Goal: Information Seeking & Learning: Learn about a topic

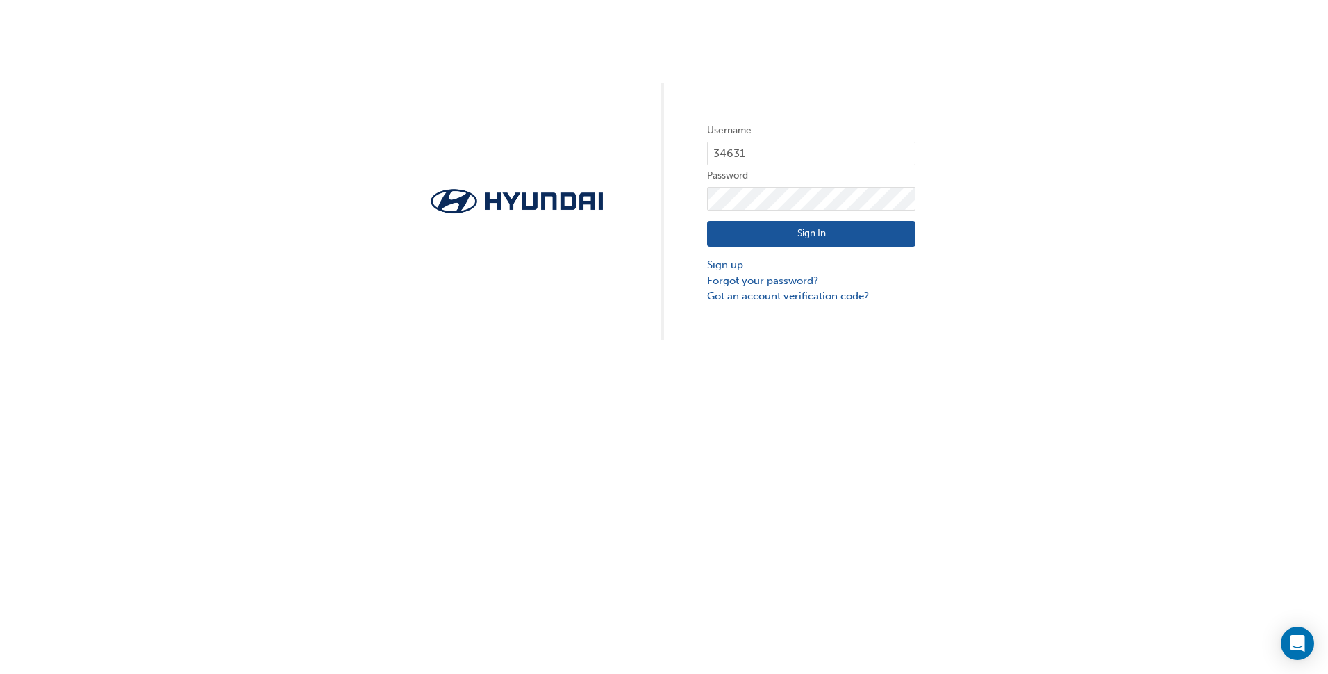
click at [859, 234] on button "Sign In" at bounding box center [811, 234] width 208 height 26
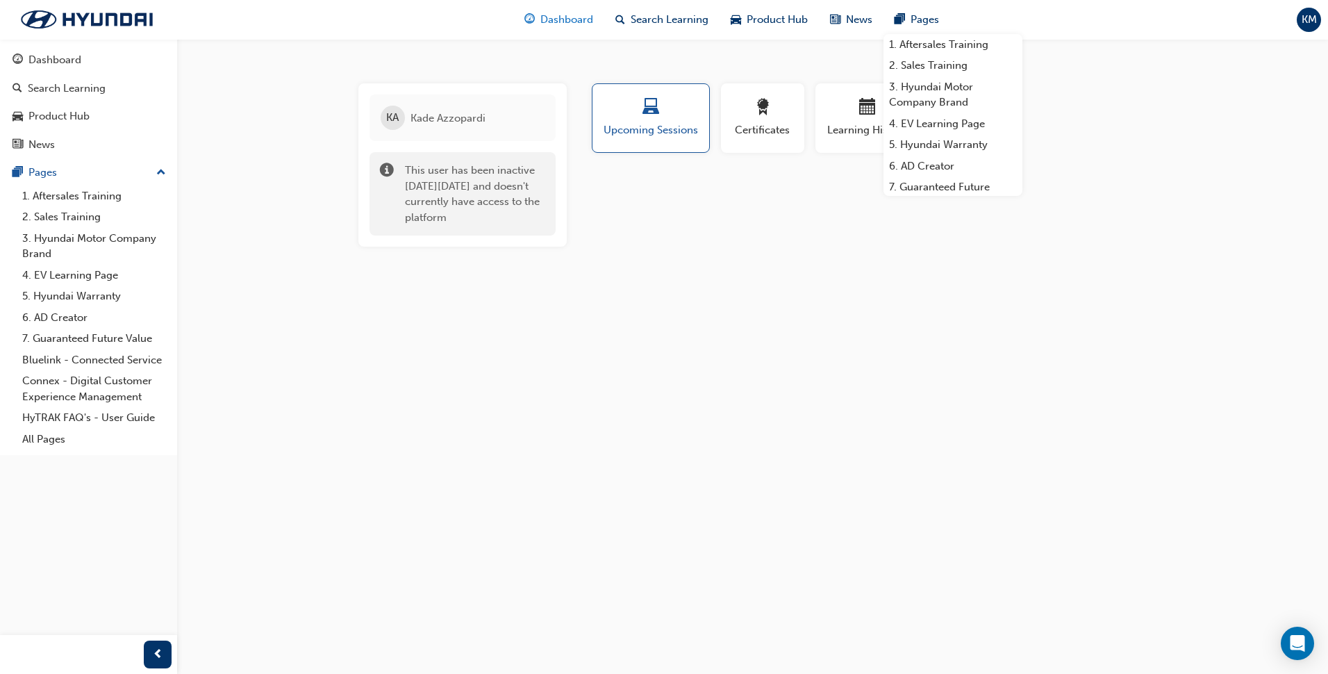
click at [555, 10] on div "Dashboard" at bounding box center [558, 20] width 91 height 28
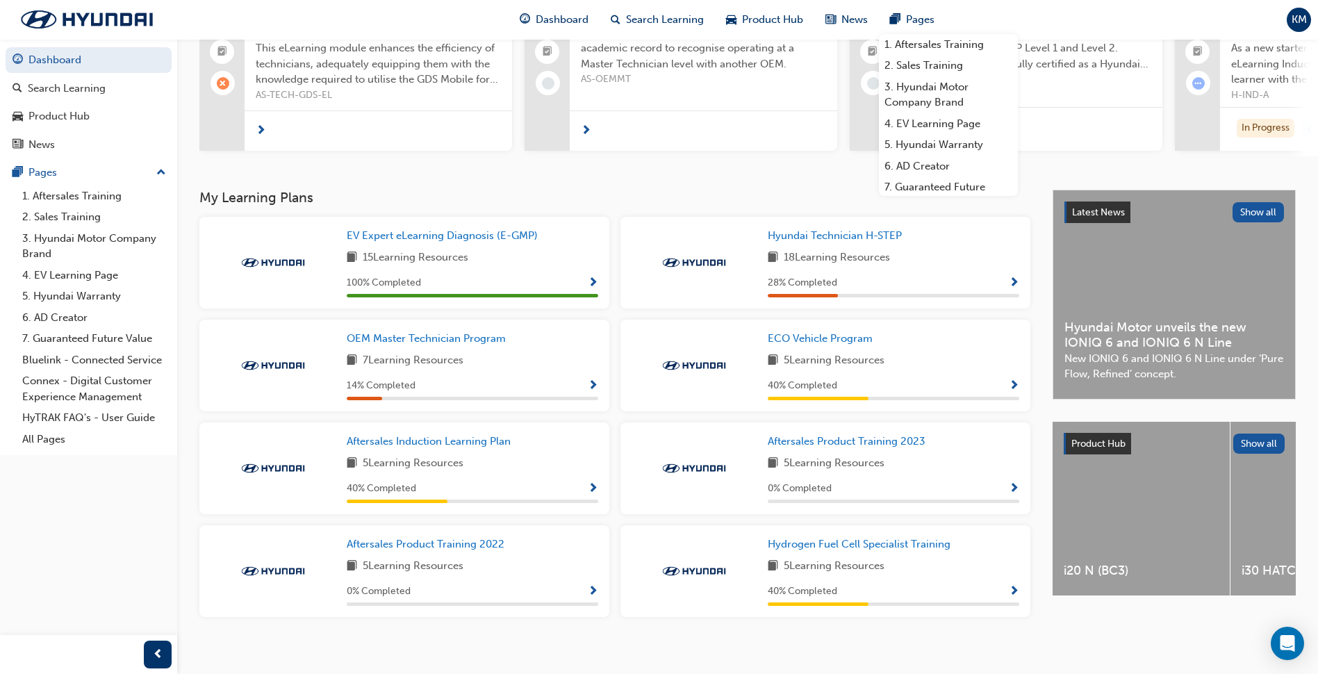
scroll to position [165, 0]
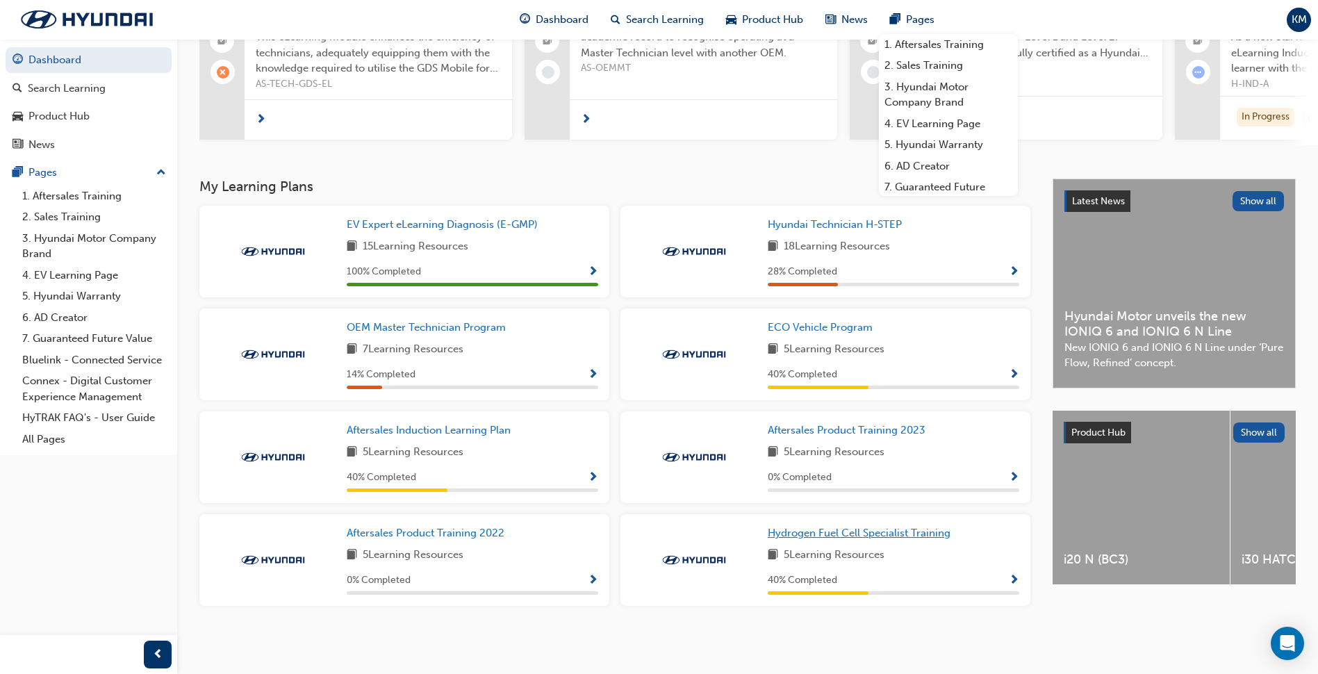
click at [828, 530] on span "Hydrogen Fuel Cell Specialist Training" at bounding box center [859, 533] width 183 height 13
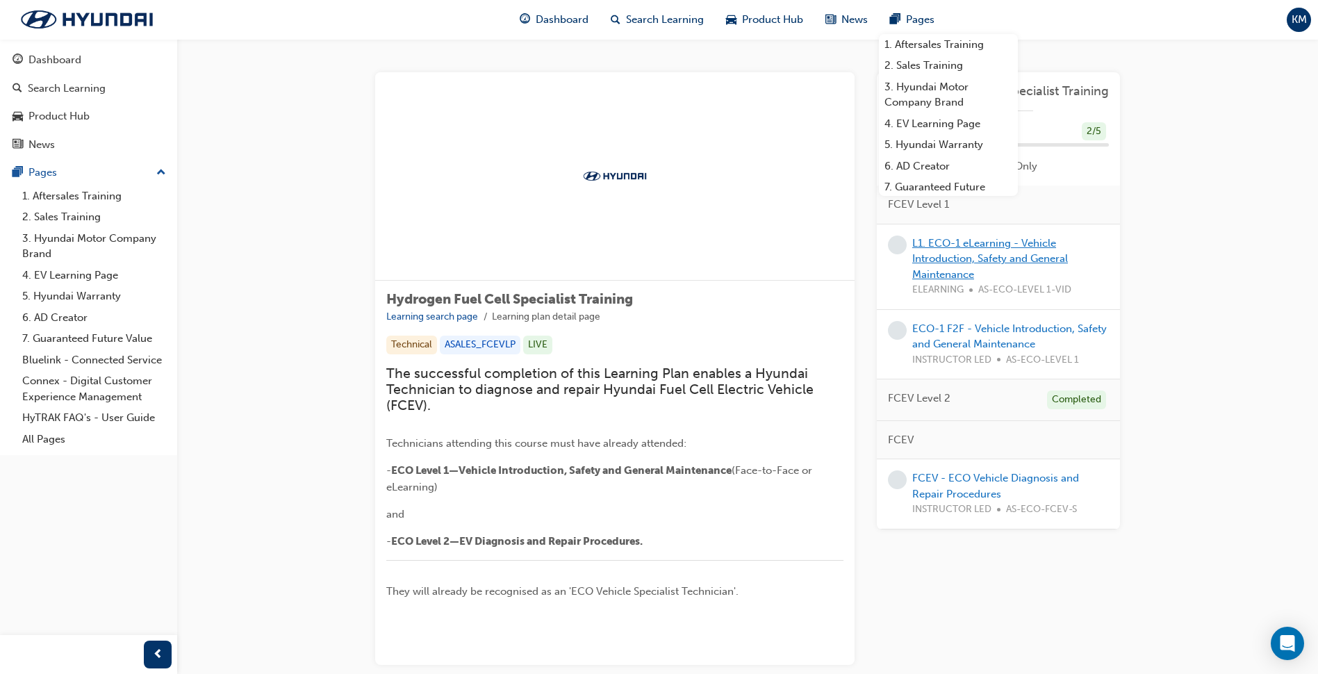
click at [1048, 257] on link "L1. ECO-1 eLearning - Vehicle Introduction, Safety and General Maintenance" at bounding box center [990, 259] width 156 height 44
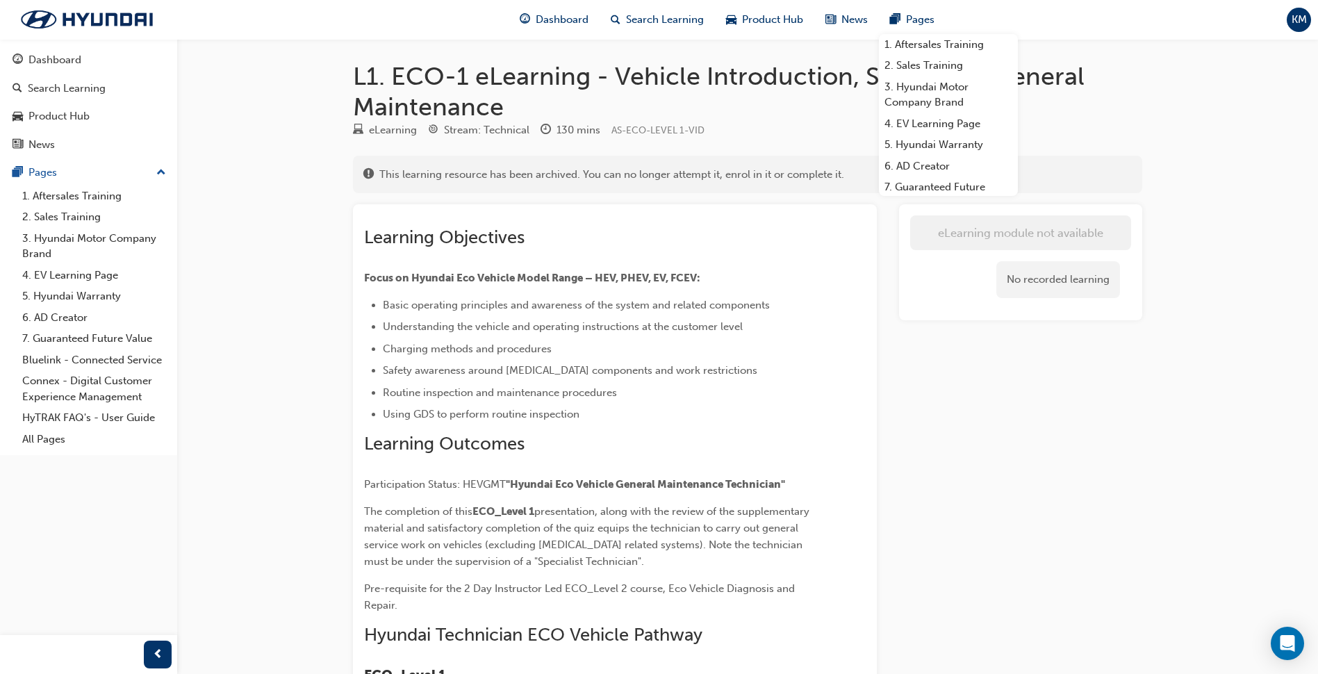
click at [1146, 92] on div "L1. ECO-1 eLearning - Vehicle Introduction, Safety and General Maintenance eLea…" at bounding box center [748, 524] width 834 height 926
click at [1292, 125] on div "L1. ECO-1 eLearning - Vehicle Introduction, Safety and General Maintenance eLea…" at bounding box center [659, 511] width 1318 height 1022
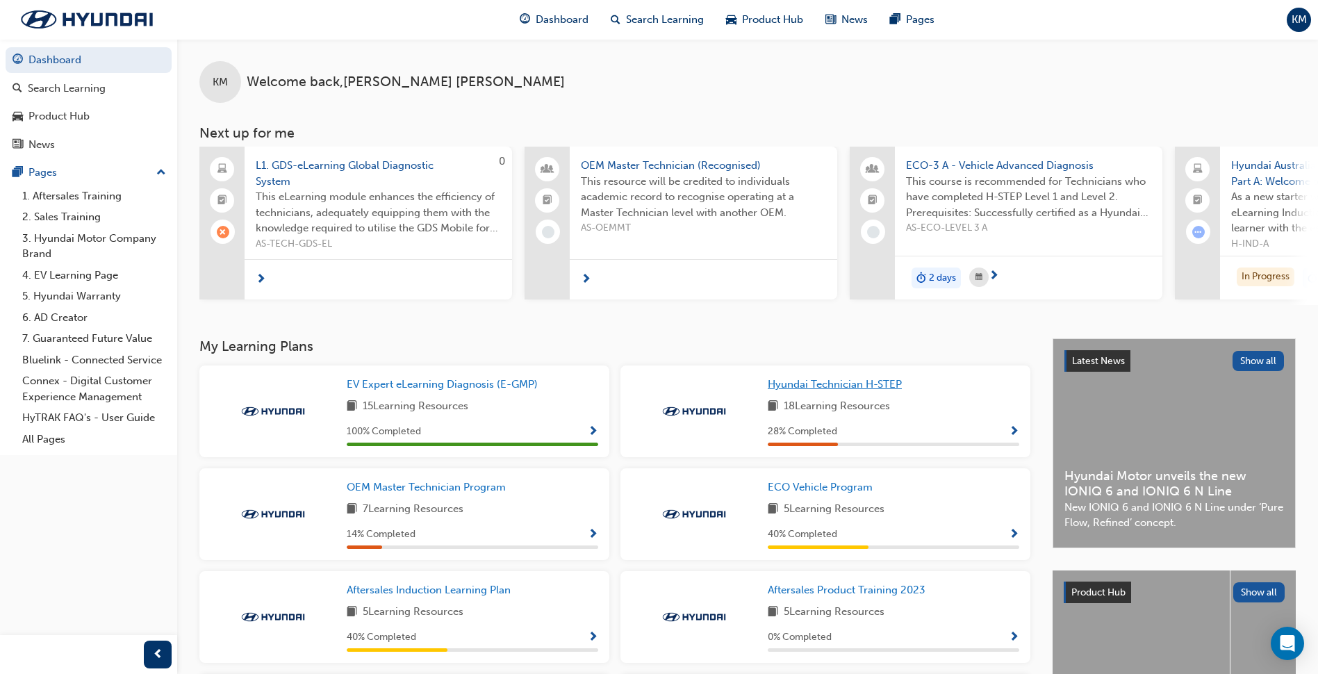
click at [900, 388] on span "Hyundai Technician H-STEP" at bounding box center [835, 384] width 134 height 13
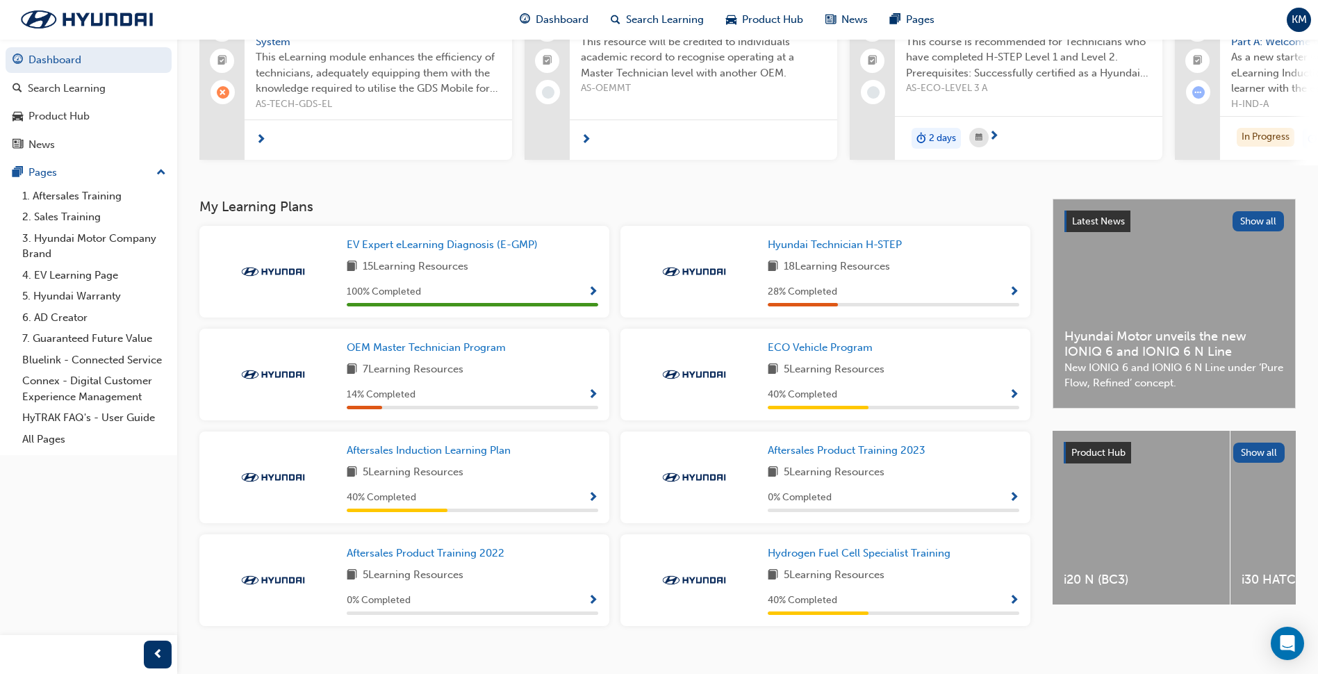
scroll to position [165, 0]
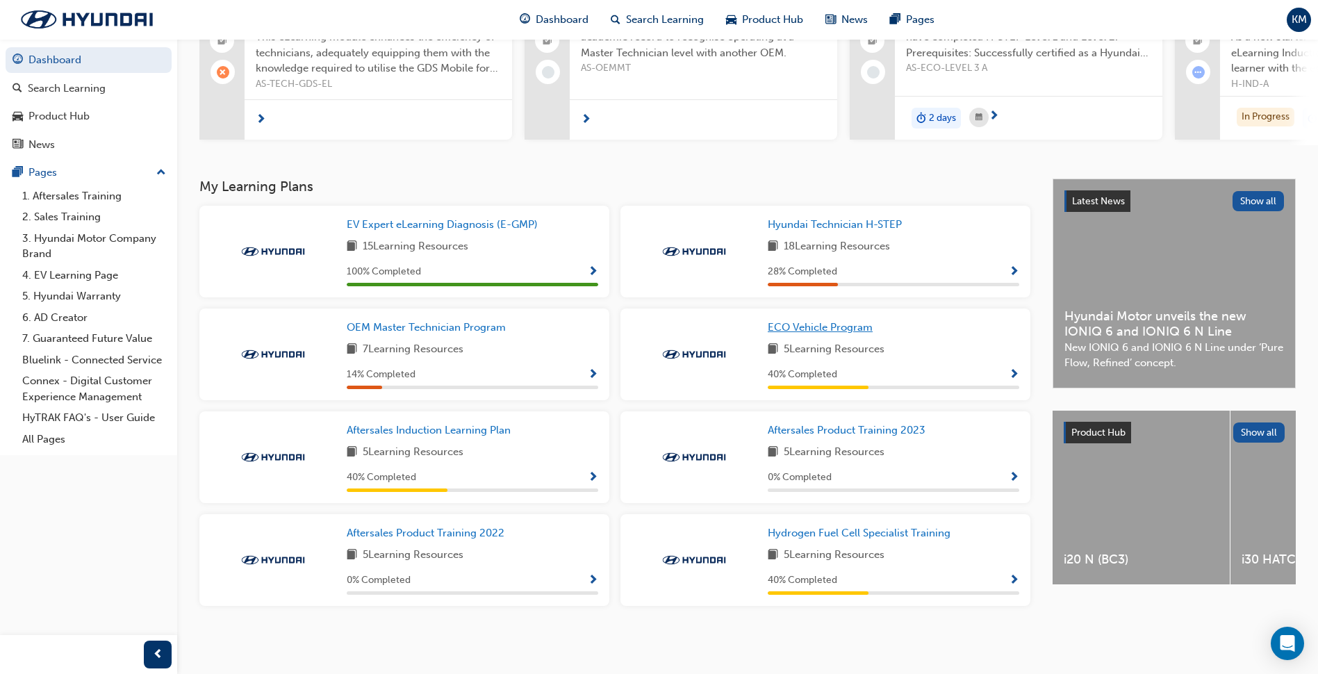
click at [830, 328] on span "ECO Vehicle Program" at bounding box center [820, 327] width 105 height 13
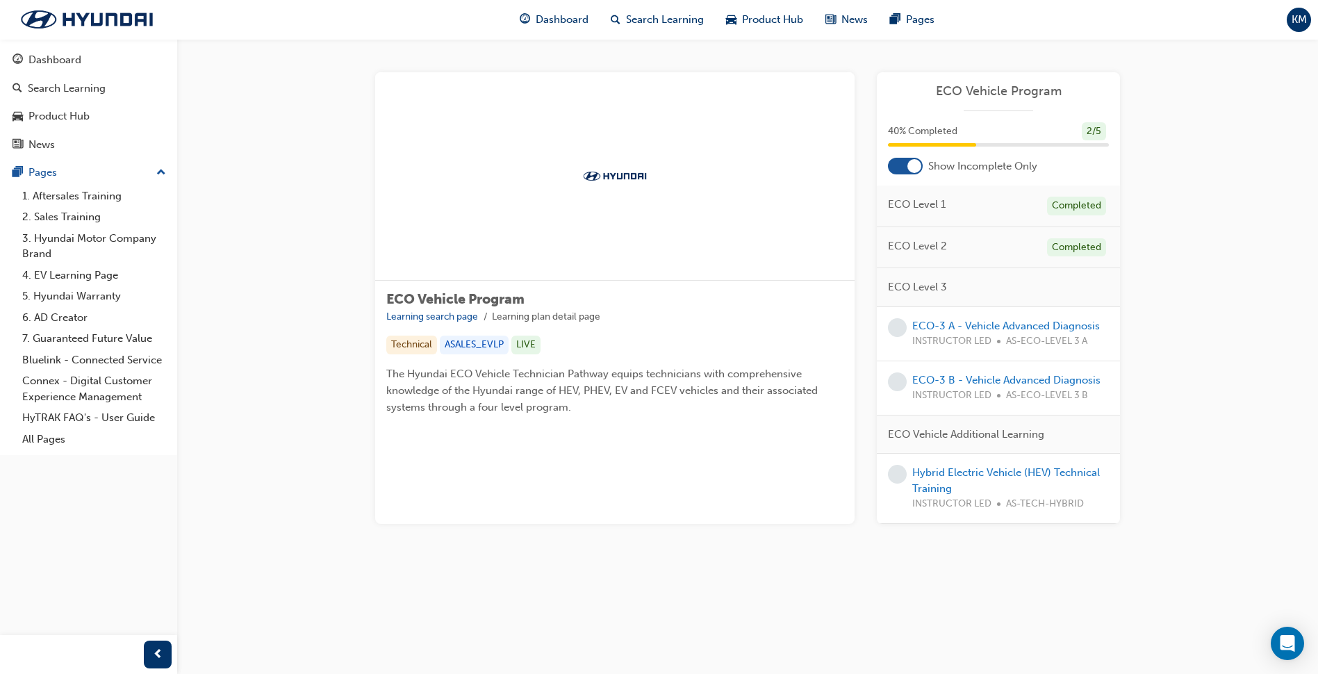
click at [907, 288] on span "ECO Level 3" at bounding box center [917, 287] width 59 height 16
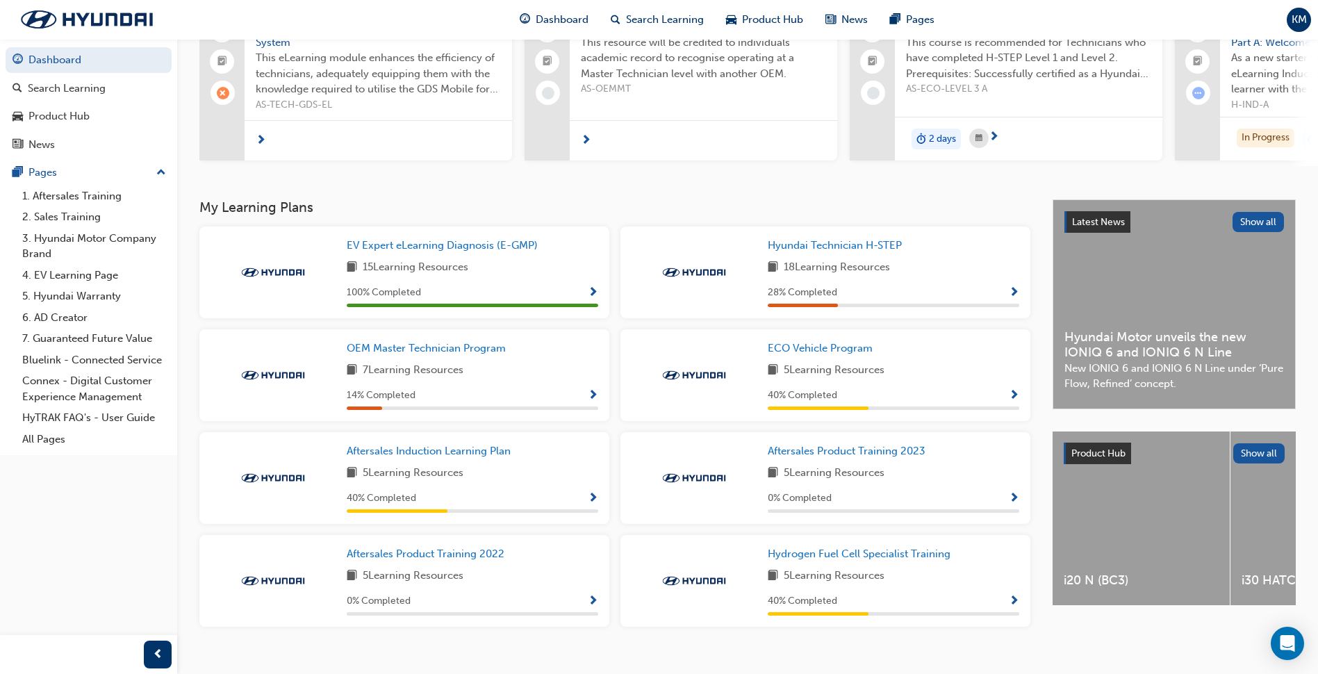
scroll to position [165, 0]
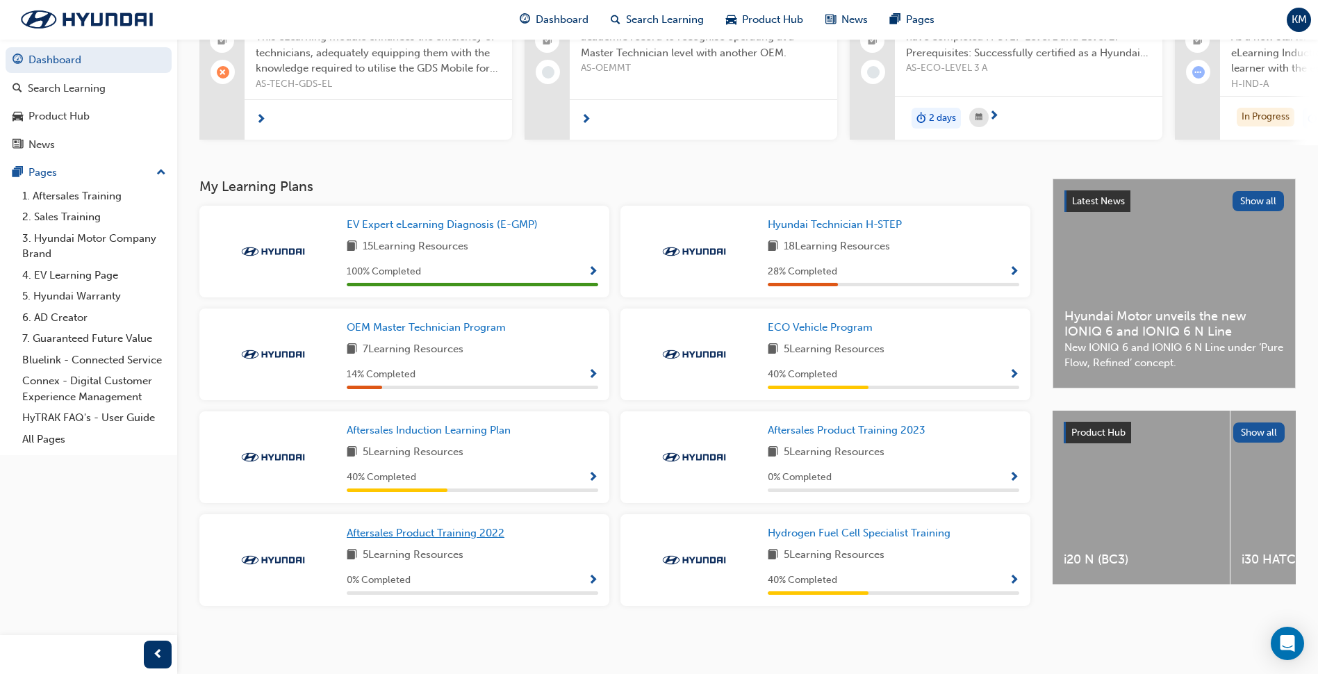
click at [443, 533] on span "Aftersales Product Training 2022" at bounding box center [426, 533] width 158 height 13
click at [817, 428] on span "Aftersales Product Training 2023" at bounding box center [847, 430] width 158 height 13
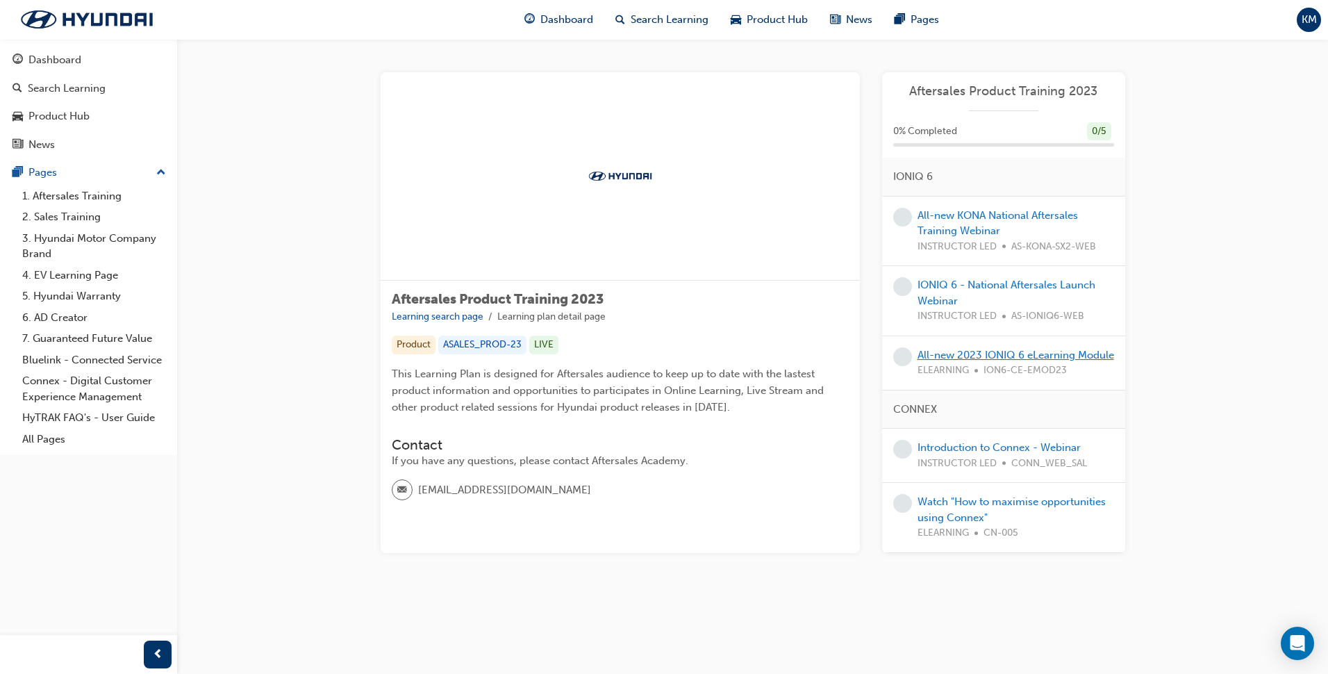
click at [1028, 360] on link "All-new 2023 IONIQ 6 eLearning Module" at bounding box center [1016, 355] width 197 height 13
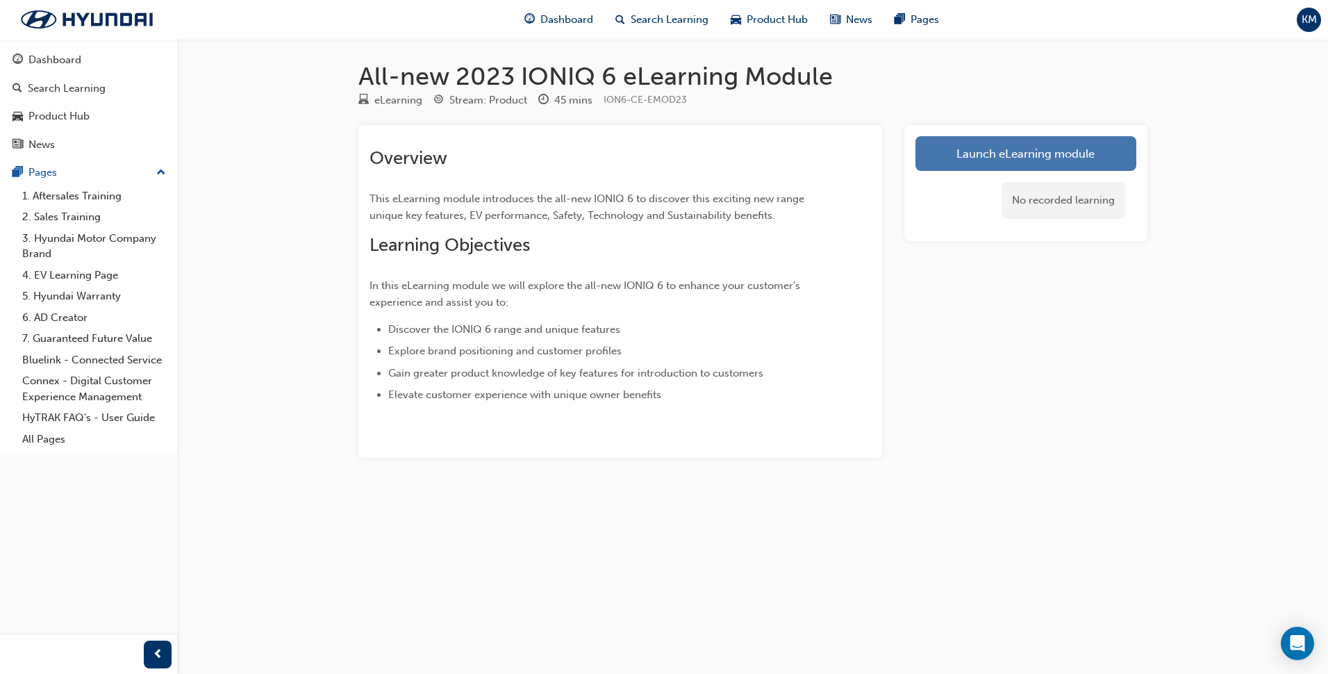
click at [1023, 162] on link "Launch eLearning module" at bounding box center [1026, 153] width 221 height 35
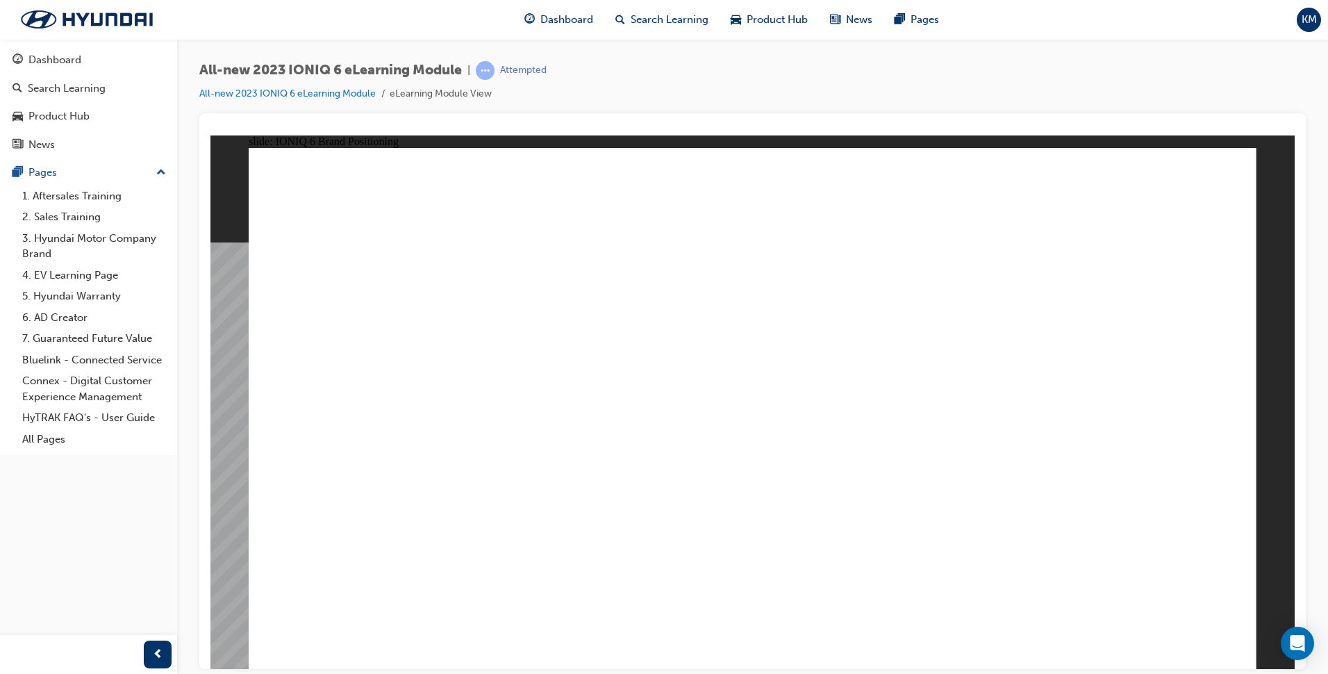
click at [927, 638] on div "IONIQ 6 Brand Positioning Rectangle 1 Through a relentless desire for progress,…" at bounding box center [753, 414] width 1008 height 534
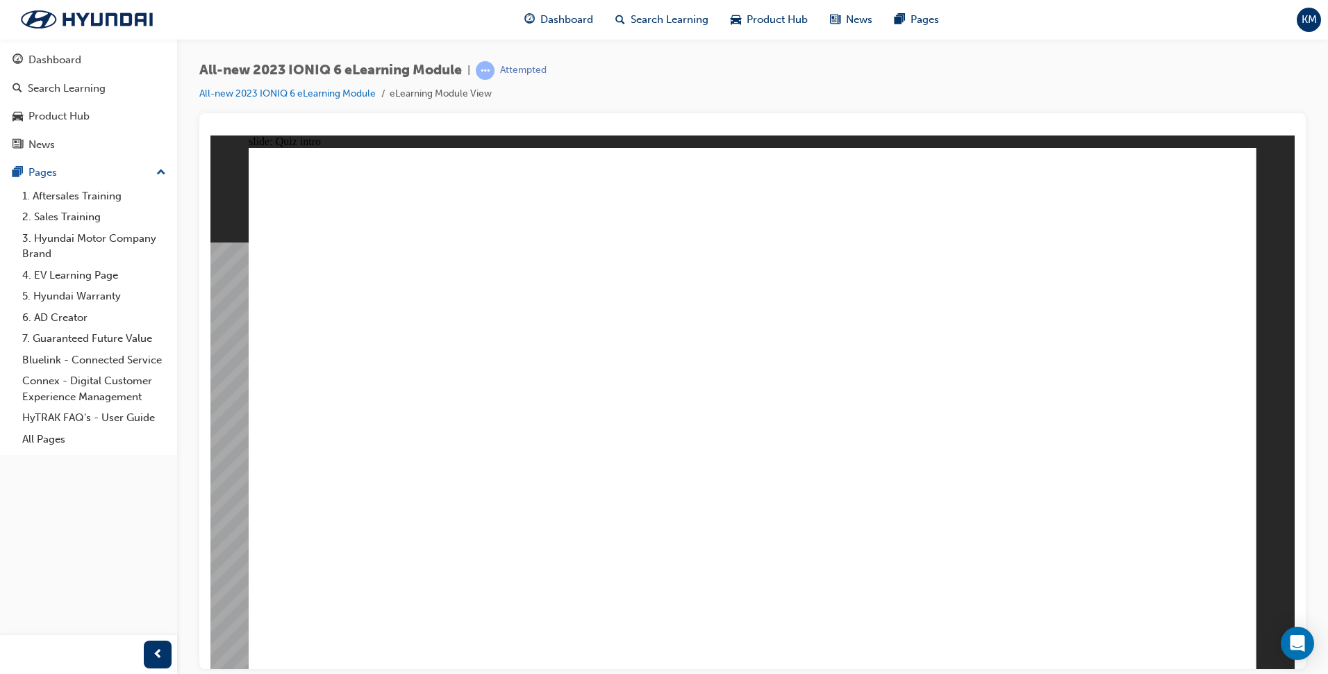
radio input "true"
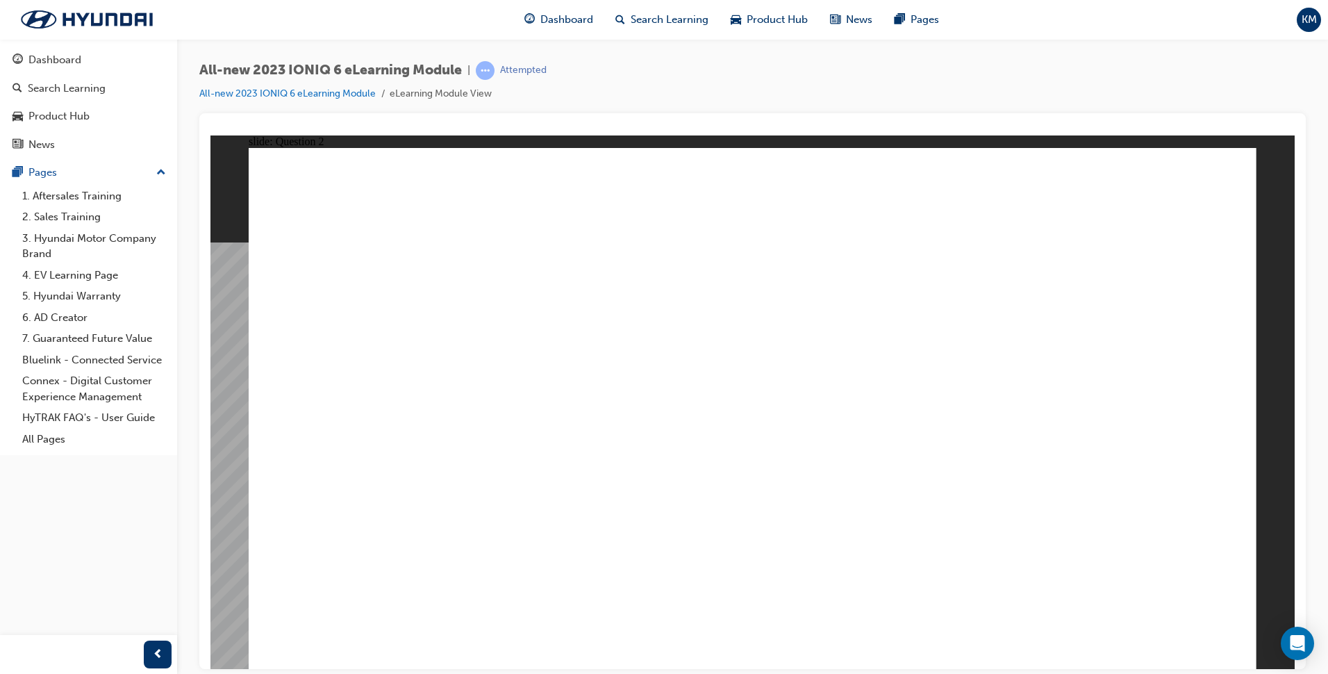
radio input "true"
drag, startPoint x: 442, startPoint y: 311, endPoint x: 560, endPoint y: 428, distance: 166.5
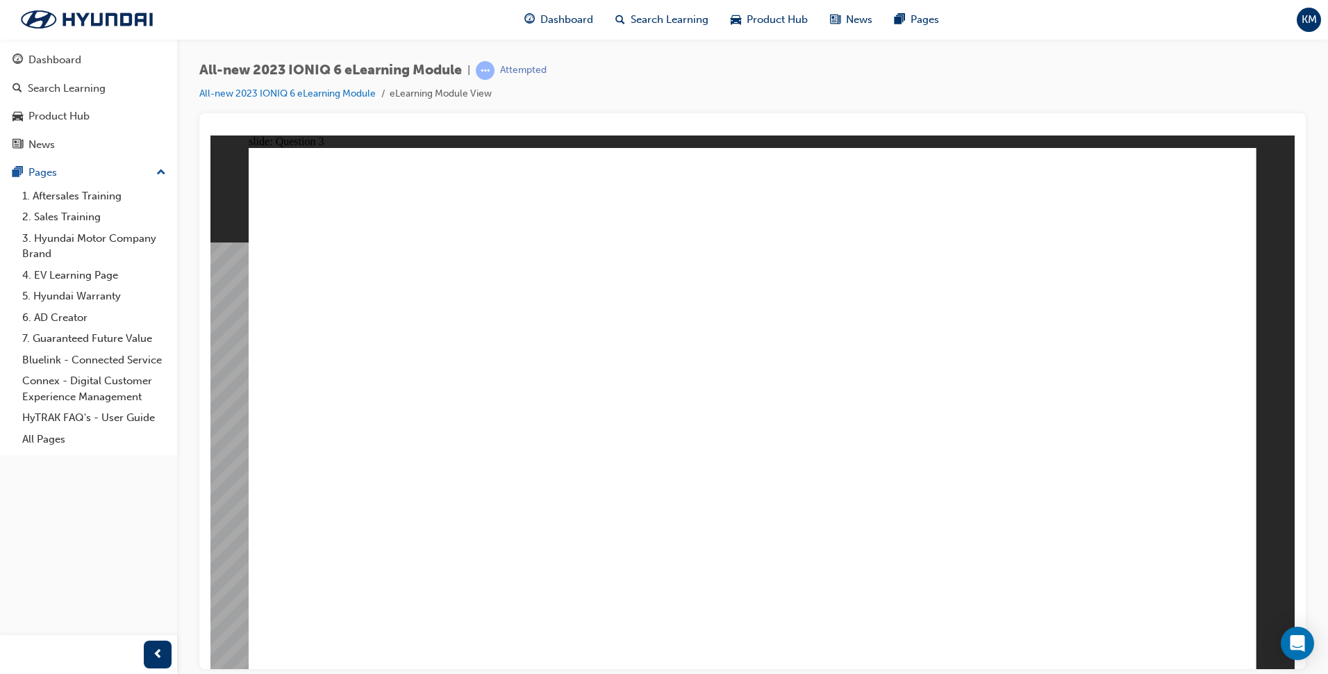
drag, startPoint x: 1032, startPoint y: 302, endPoint x: 946, endPoint y: 438, distance: 161.5
drag, startPoint x: 842, startPoint y: 311, endPoint x: 1007, endPoint y: 468, distance: 228.0
drag, startPoint x: 1023, startPoint y: 310, endPoint x: 720, endPoint y: 462, distance: 339.6
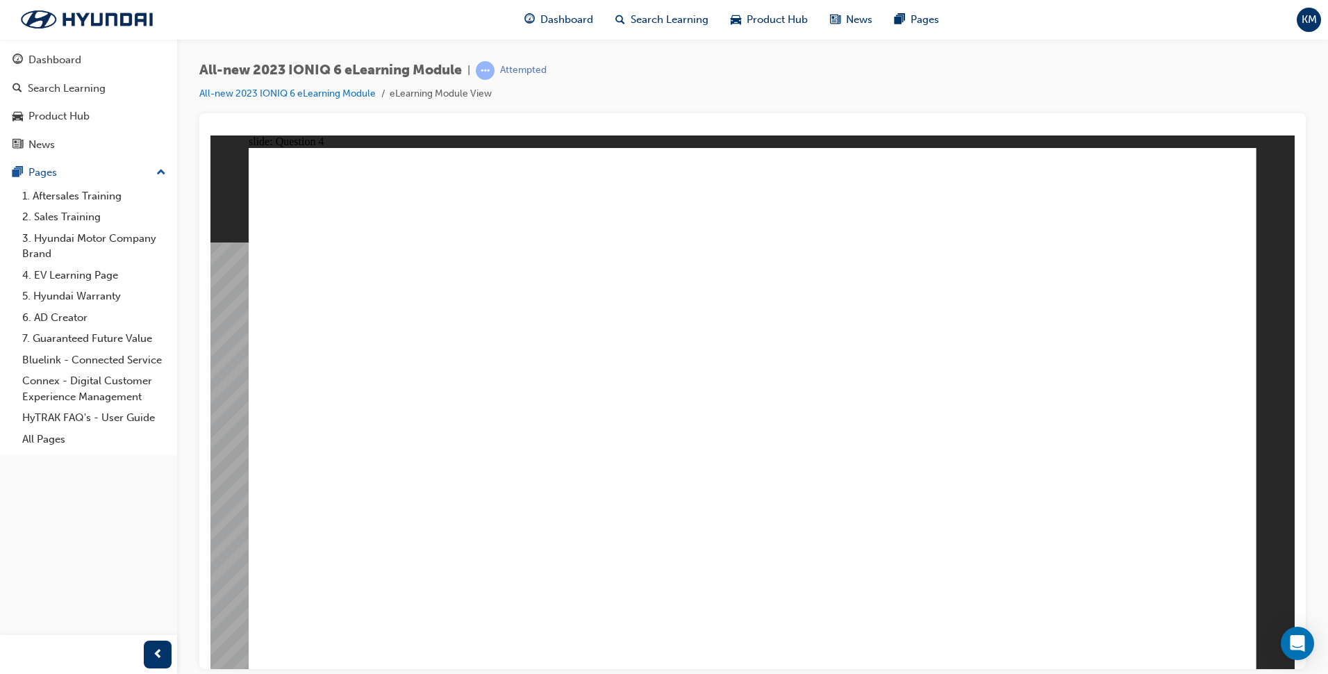
drag, startPoint x: 711, startPoint y: 308, endPoint x: 1023, endPoint y: 450, distance: 342.3
drag, startPoint x: 390, startPoint y: 320, endPoint x: 412, endPoint y: 440, distance: 122.8
drag, startPoint x: 414, startPoint y: 534, endPoint x: 796, endPoint y: 536, distance: 381.4
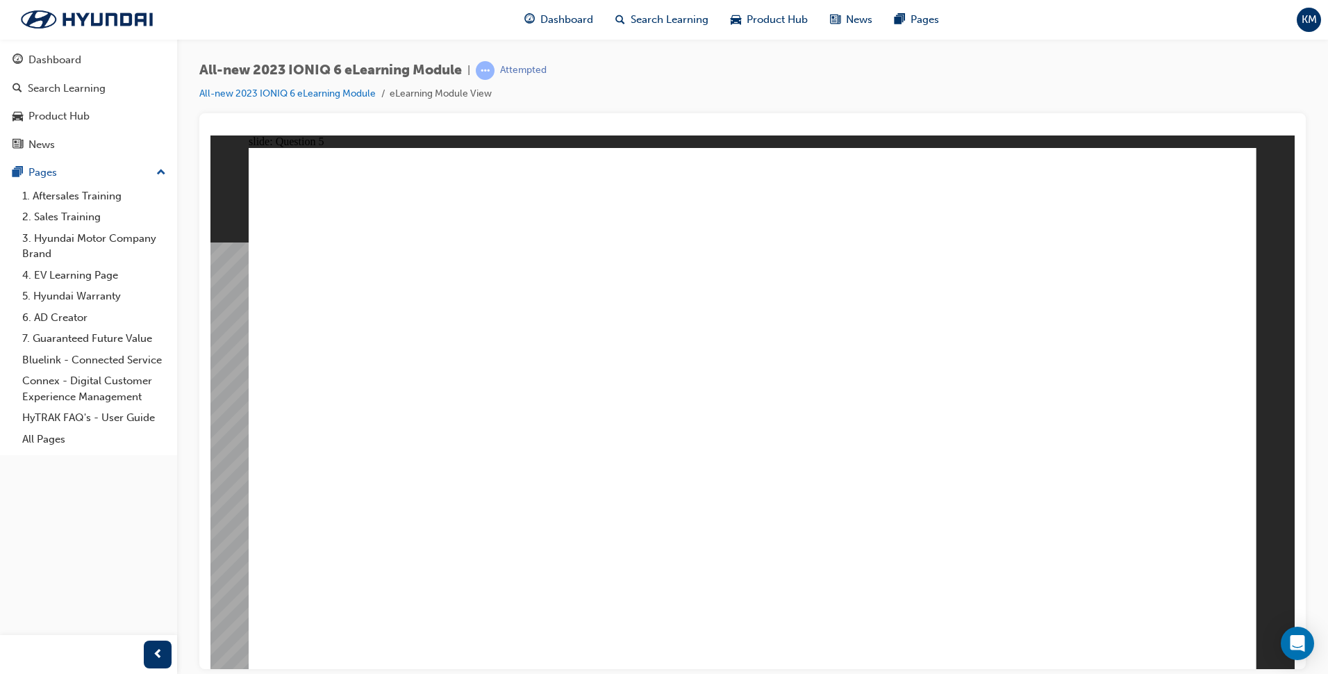
drag, startPoint x: 432, startPoint y: 289, endPoint x: 769, endPoint y: 366, distance: 345.7
drag, startPoint x: 716, startPoint y: 461, endPoint x: 733, endPoint y: 459, distance: 17.6
drag, startPoint x: 476, startPoint y: 388, endPoint x: 805, endPoint y: 311, distance: 338.2
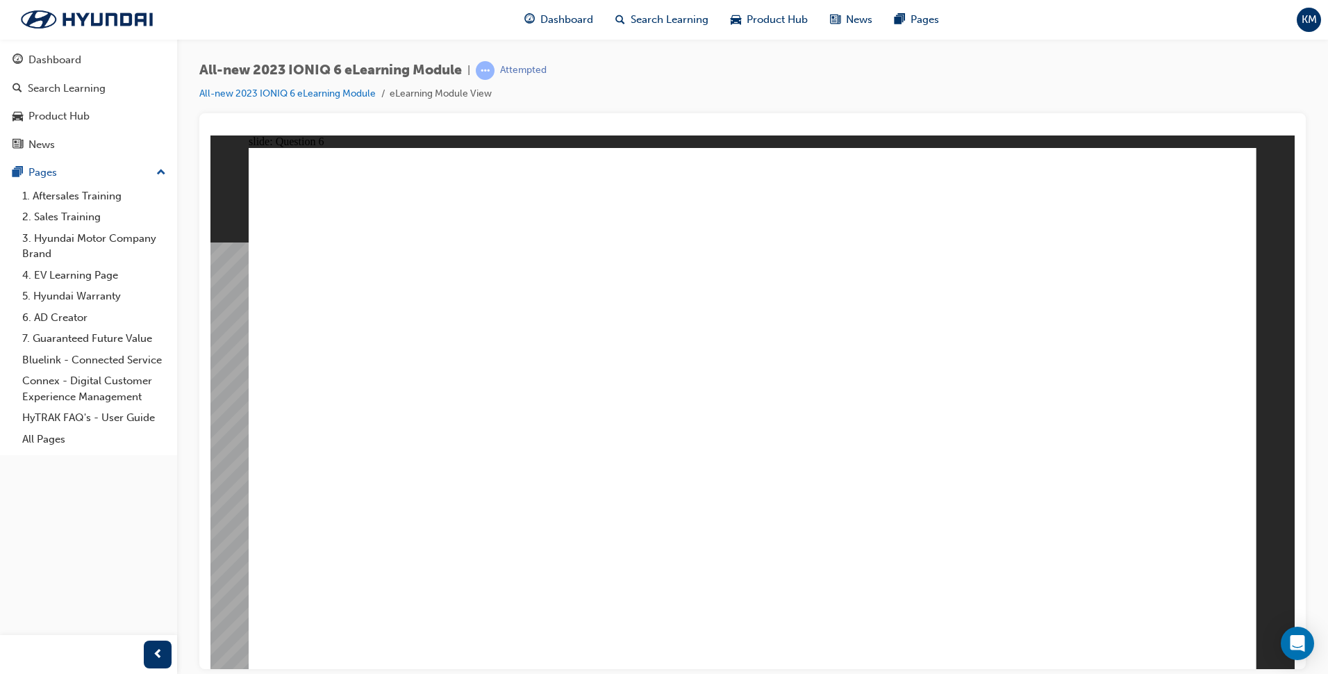
drag, startPoint x: 479, startPoint y: 293, endPoint x: 1207, endPoint y: 374, distance: 732.6
drag, startPoint x: 489, startPoint y: 603, endPoint x: 607, endPoint y: 527, distance: 140.7
drag, startPoint x: 484, startPoint y: 395, endPoint x: 632, endPoint y: 306, distance: 172.6
drag, startPoint x: 480, startPoint y: 485, endPoint x: 987, endPoint y: 593, distance: 518.6
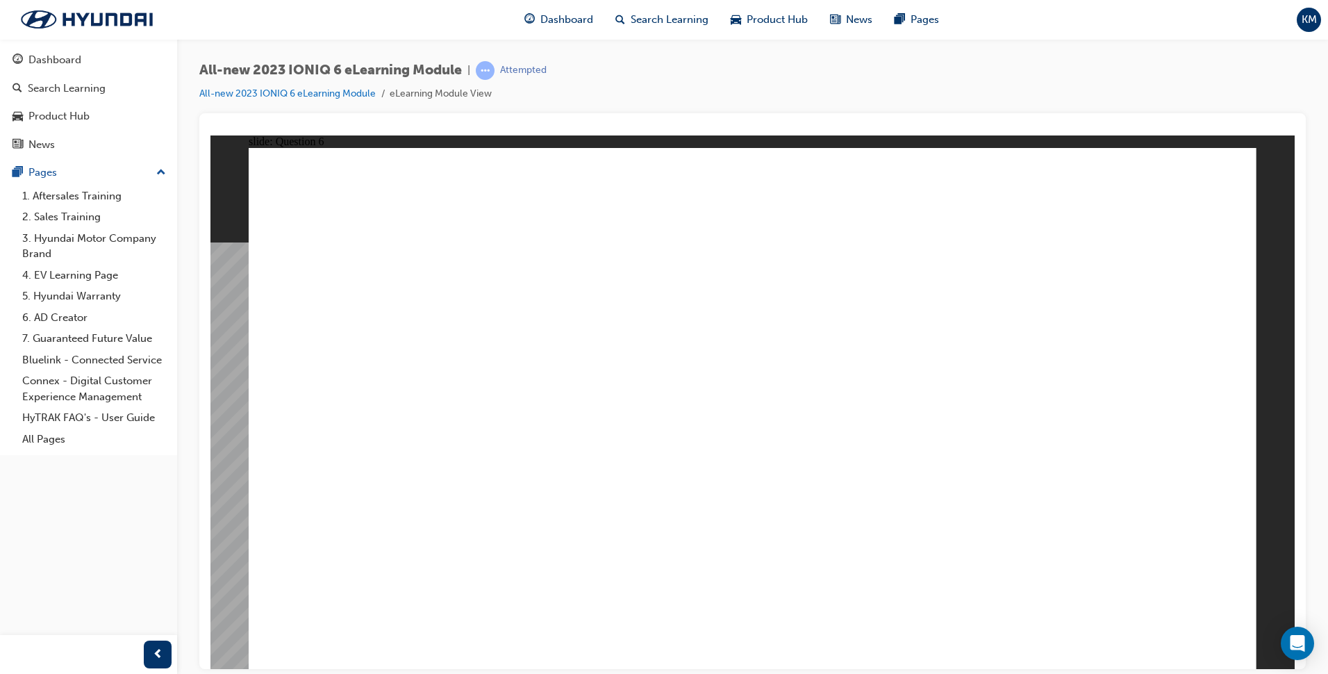
radio input "true"
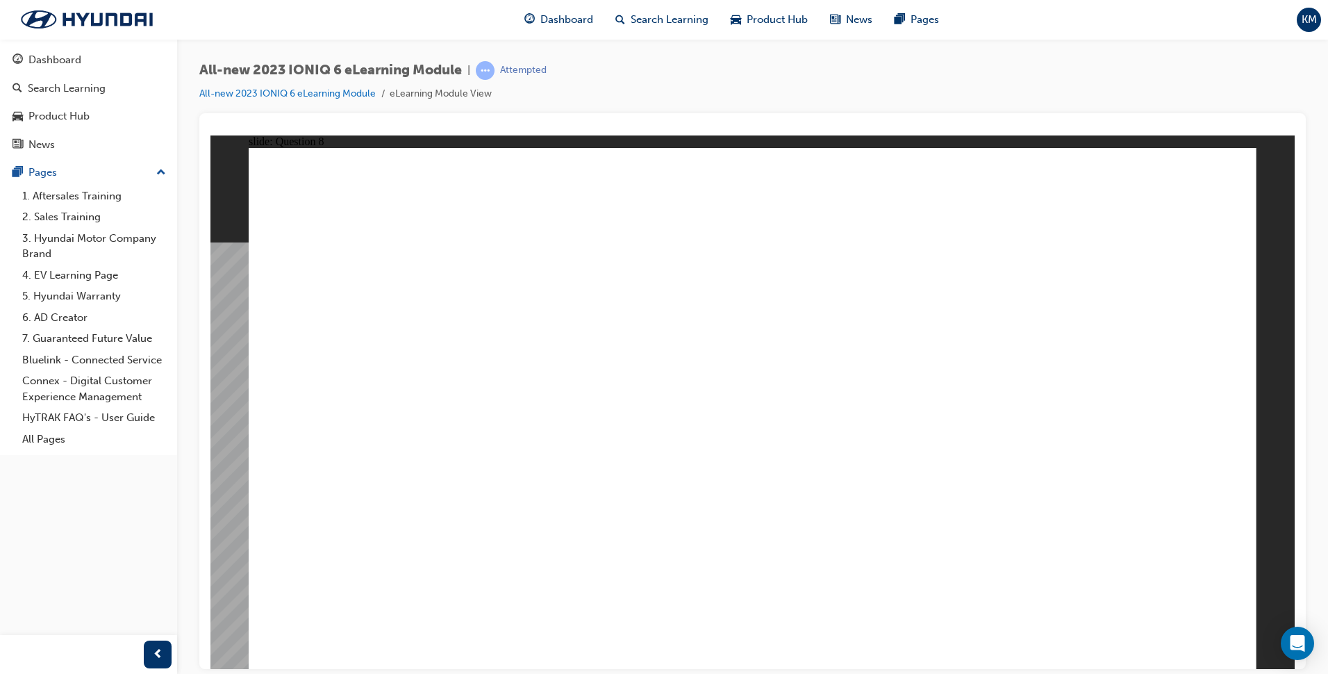
radio input "true"
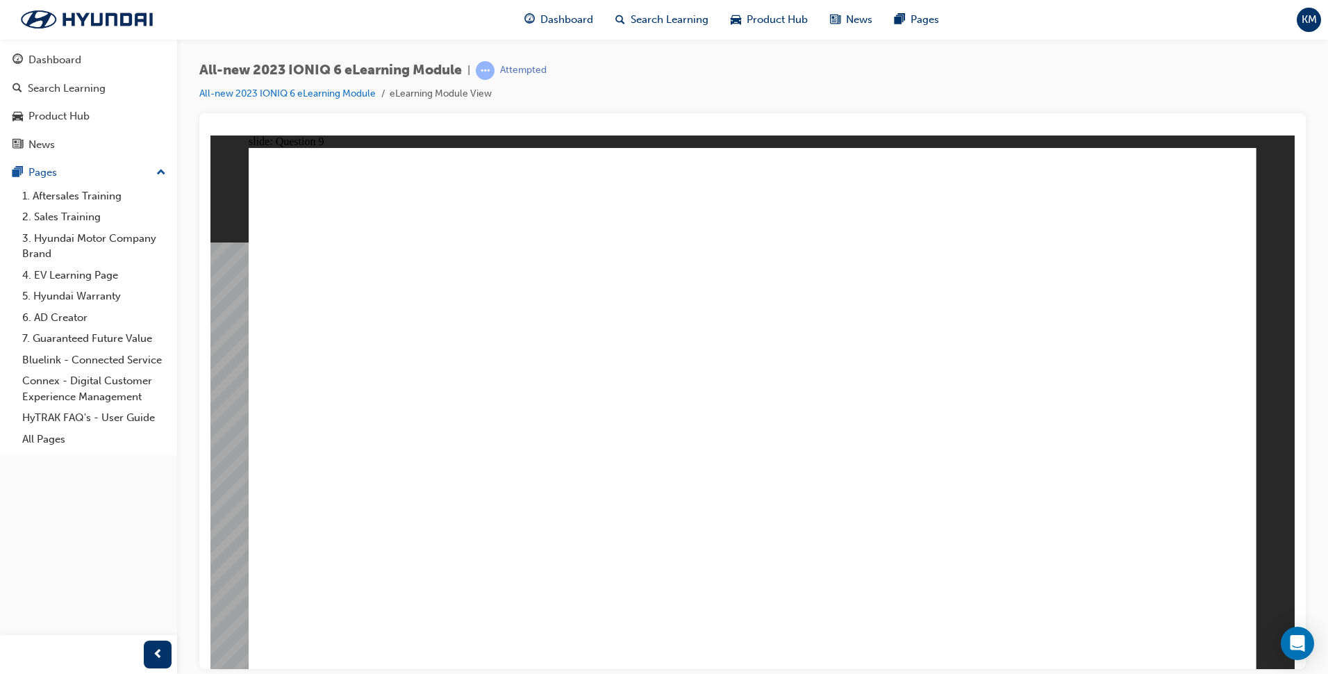
radio input "true"
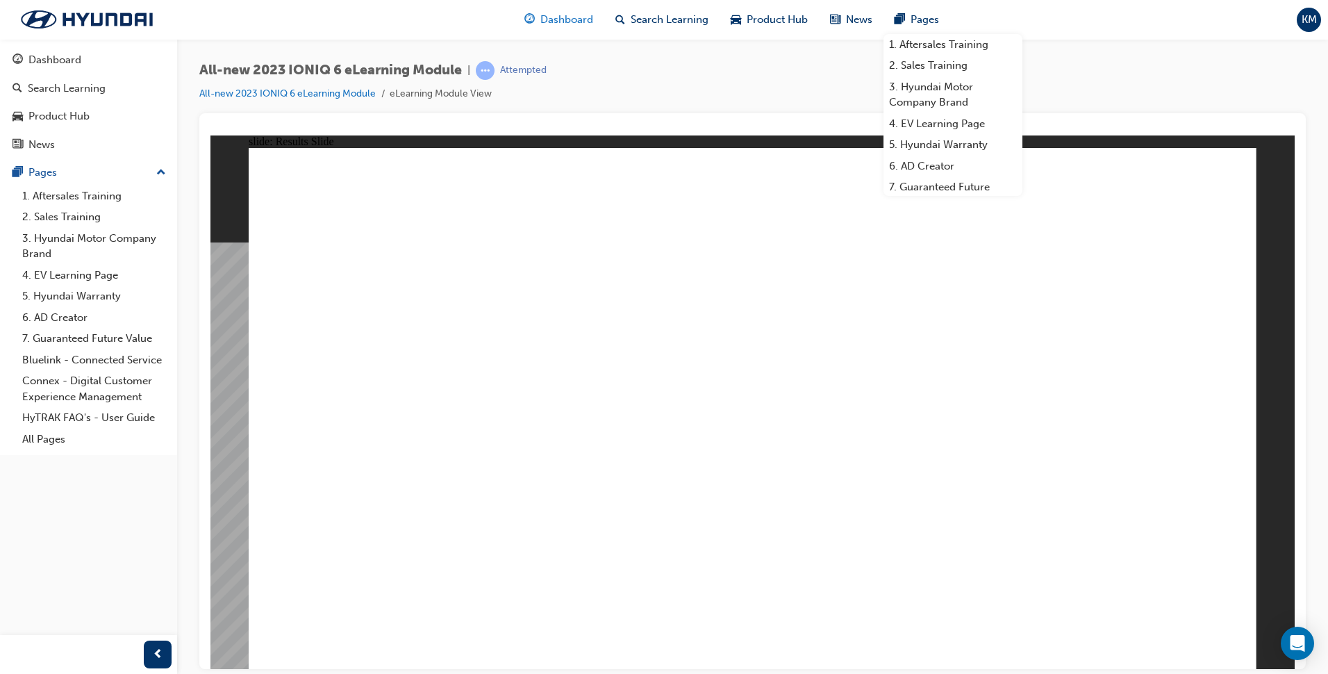
click at [566, 14] on span "Dashboard" at bounding box center [567, 20] width 53 height 16
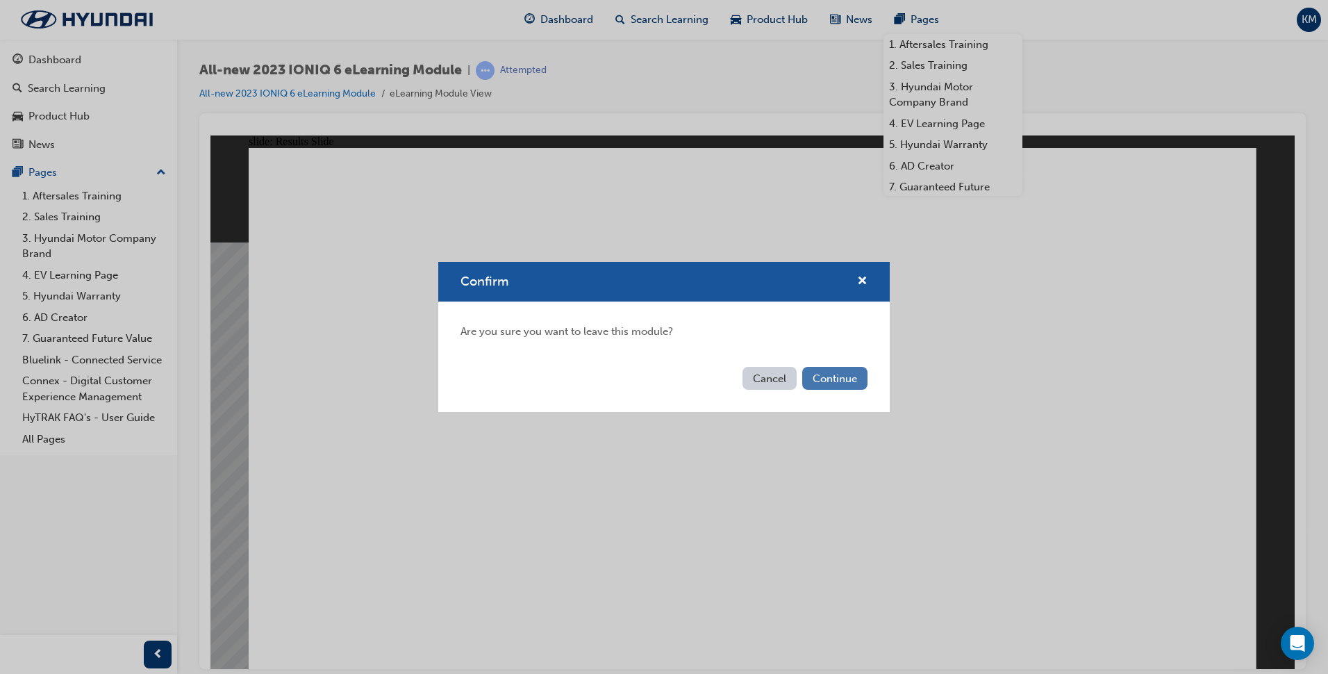
click at [827, 378] on button "Continue" at bounding box center [834, 378] width 65 height 23
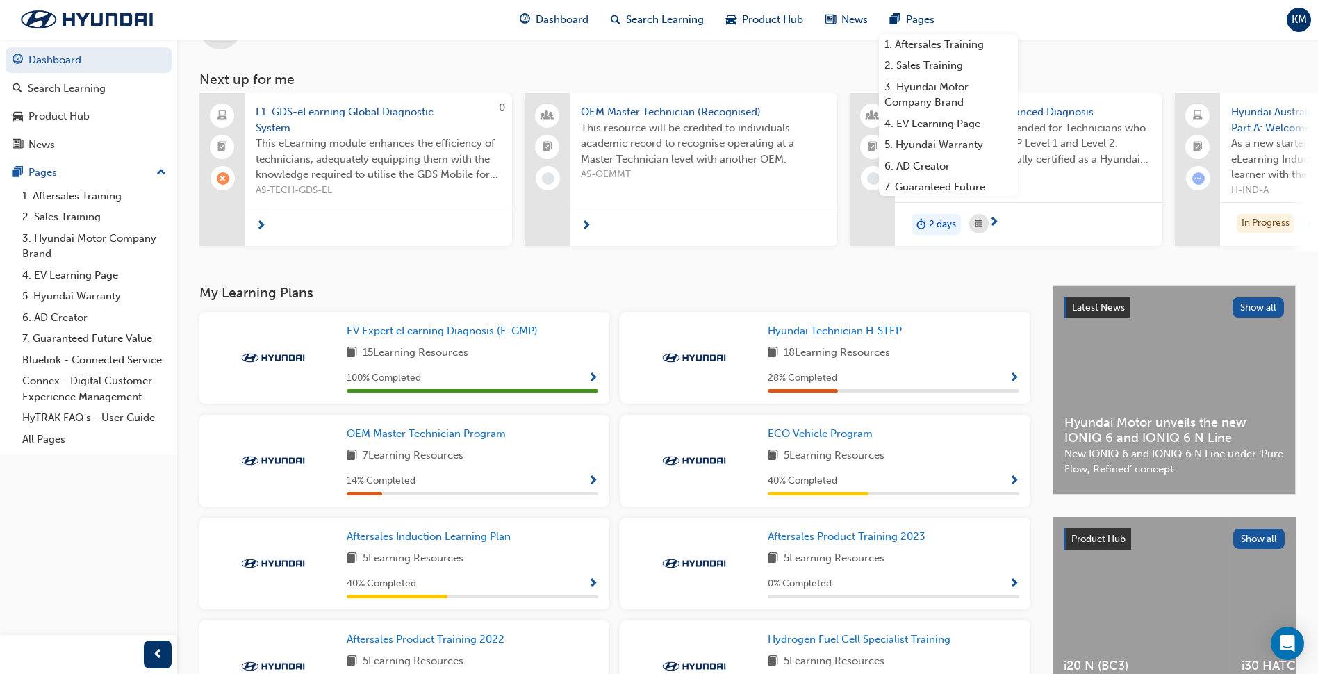
scroll to position [165, 0]
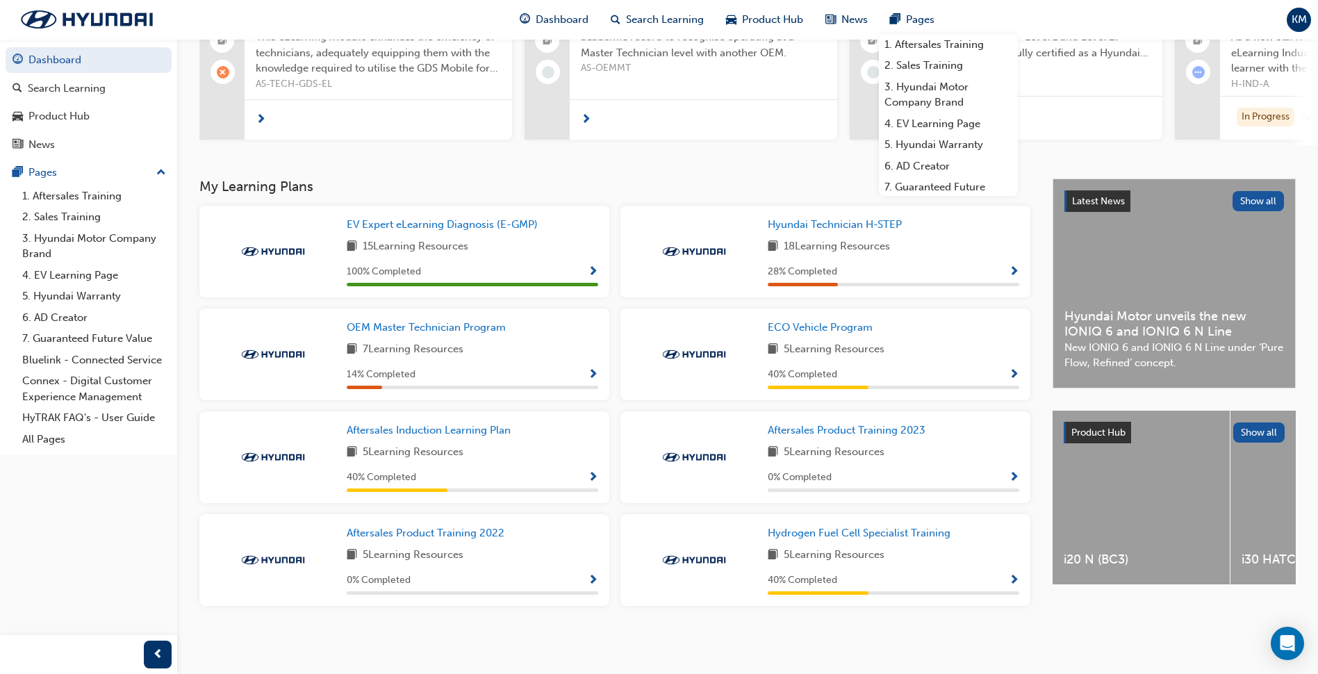
click at [1014, 476] on span "Show Progress" at bounding box center [1014, 478] width 10 height 13
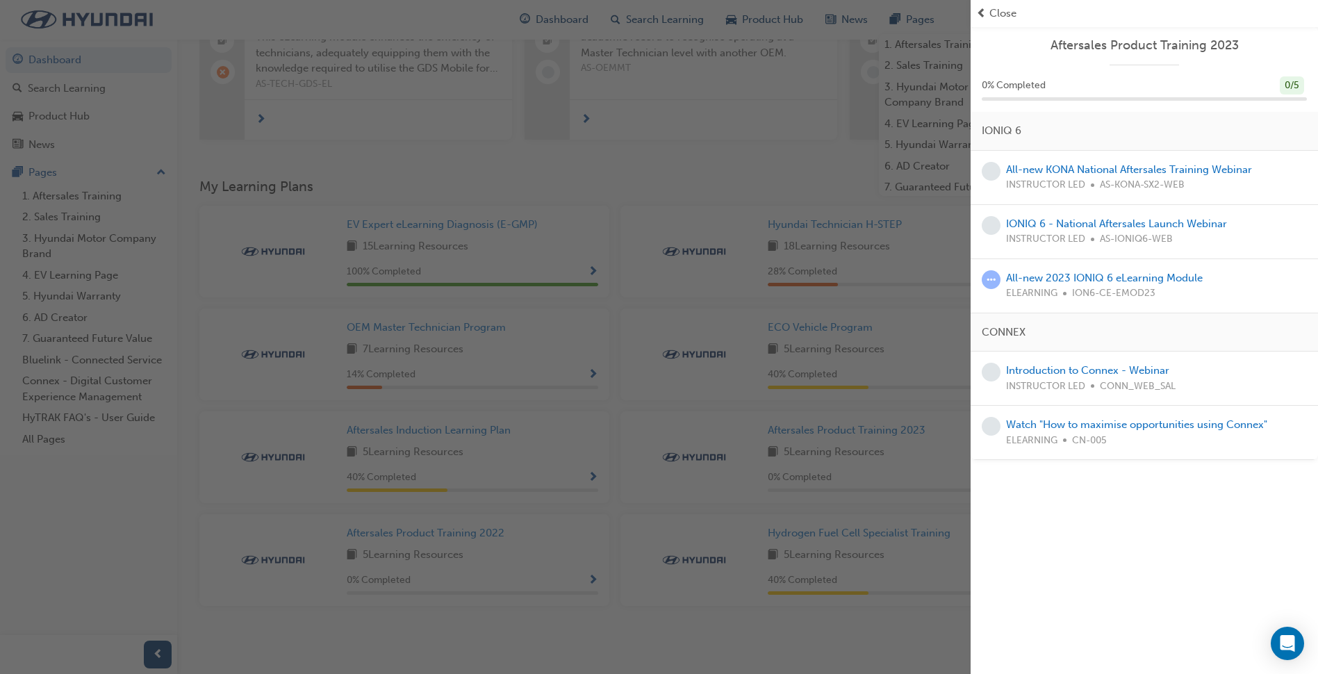
click at [641, 626] on div "button" at bounding box center [485, 337] width 971 height 674
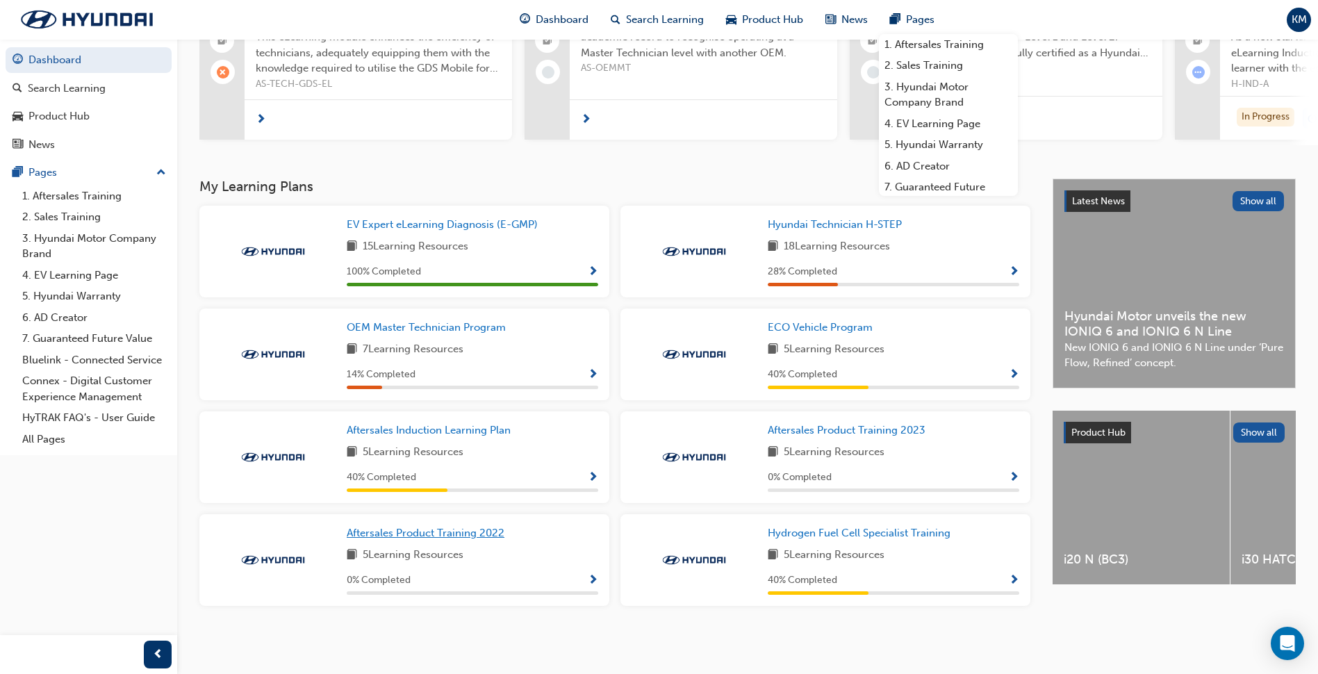
click at [410, 531] on span "Aftersales Product Training 2022" at bounding box center [426, 533] width 158 height 13
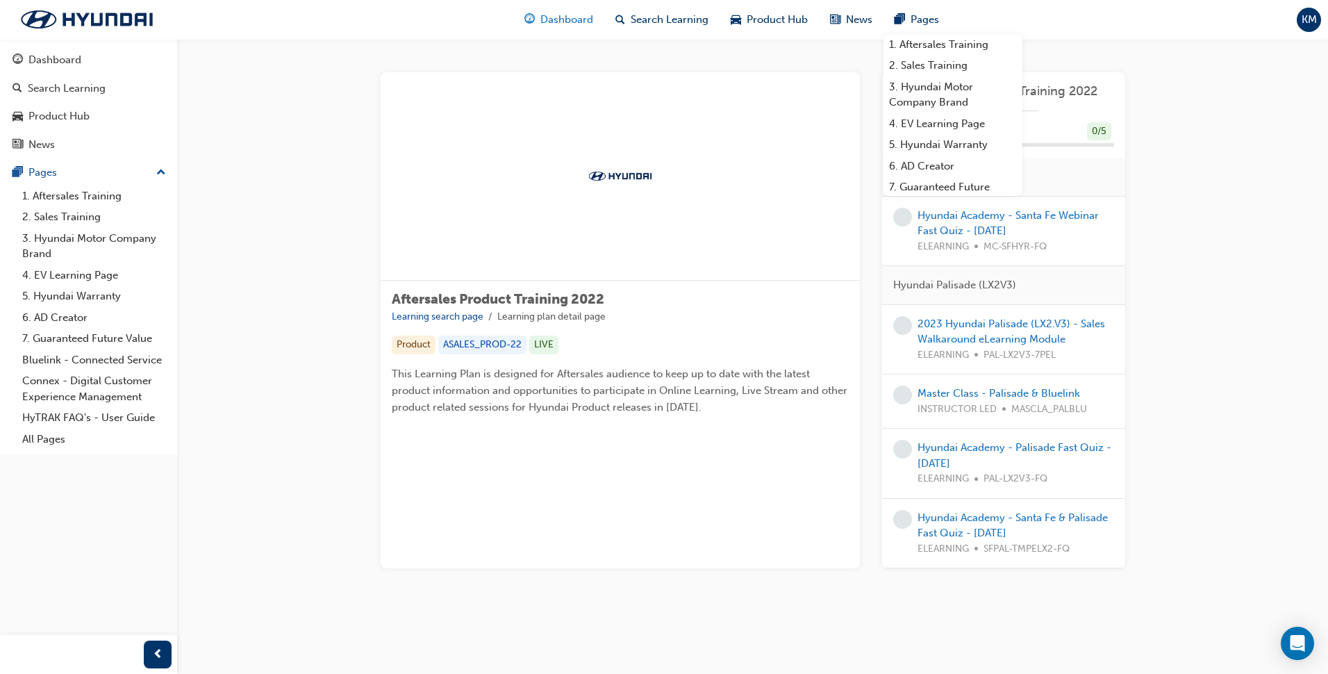
click at [571, 26] on span "Dashboard" at bounding box center [567, 20] width 53 height 16
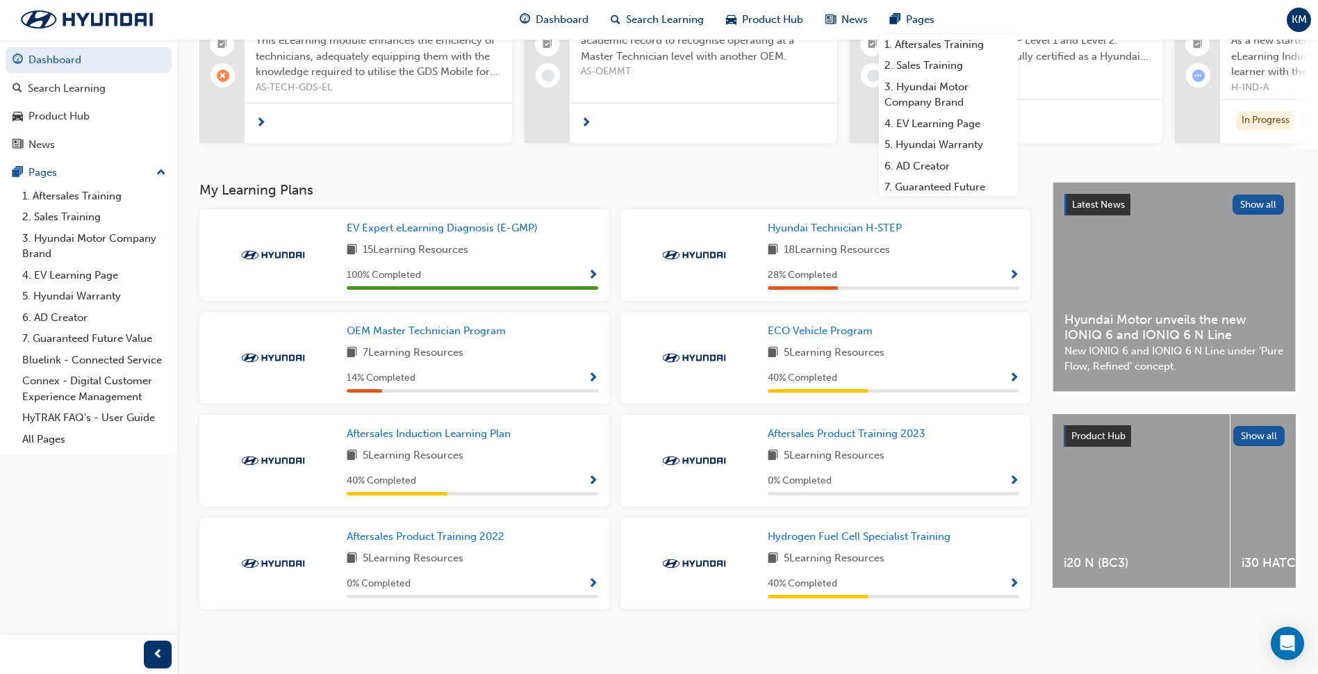
scroll to position [165, 0]
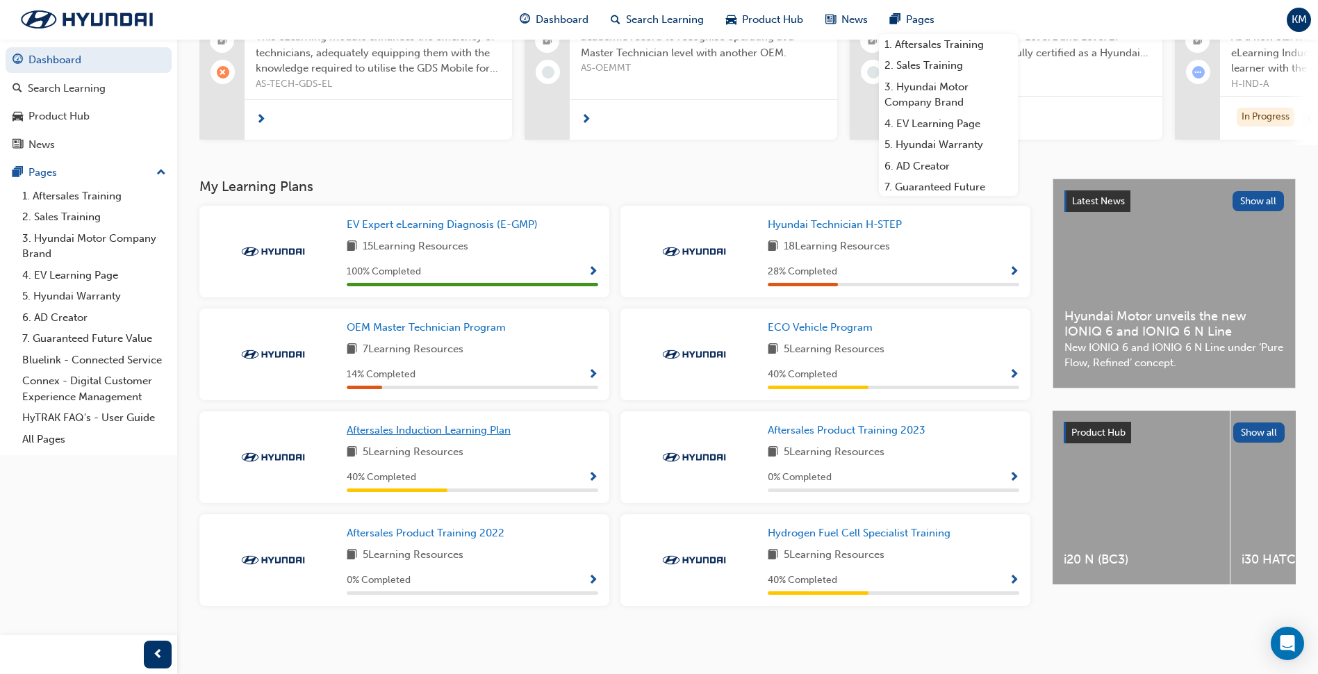
click at [488, 428] on span "Aftersales Induction Learning Plan" at bounding box center [429, 430] width 164 height 13
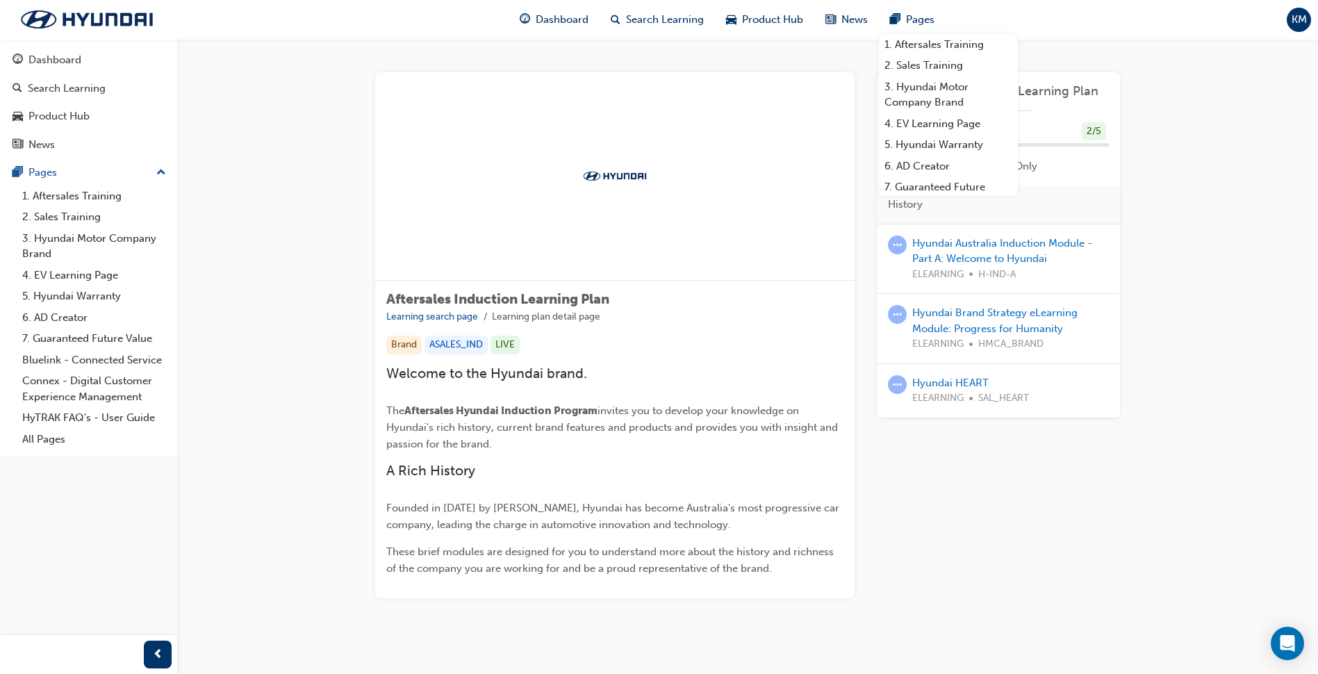
click at [1094, 66] on div "Aftersales Induction Learning Plan Learning search page Learning plan detail pa…" at bounding box center [748, 352] width 834 height 626
click at [1096, 56] on div "Aftersales Induction Learning Plan Learning search page Learning plan detail pa…" at bounding box center [748, 352] width 834 height 626
click at [1217, 345] on div "Aftersales Induction Learning Plan Learning search page Learning plan detail pa…" at bounding box center [747, 352] width 1141 height 626
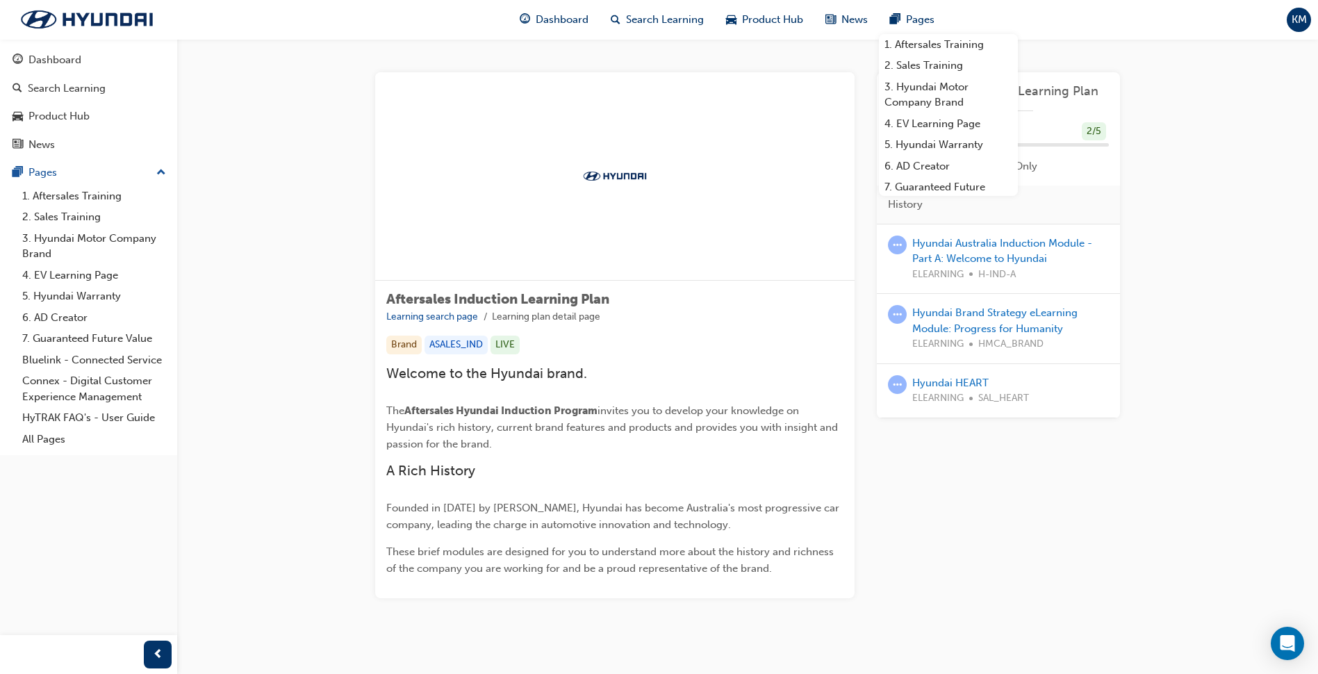
click at [1135, 570] on div "Aftersales Induction Learning Plan Learning search page Learning plan detail pa…" at bounding box center [747, 357] width 789 height 570
click at [948, 597] on div "Learning Plan Aftersales Induction Learning Plan 40 % Completed 2 / 5 Show Inco…" at bounding box center [998, 335] width 243 height 526
click at [289, 364] on div "Aftersales Induction Learning Plan Learning search page Learning plan detail pa…" at bounding box center [747, 352] width 1141 height 626
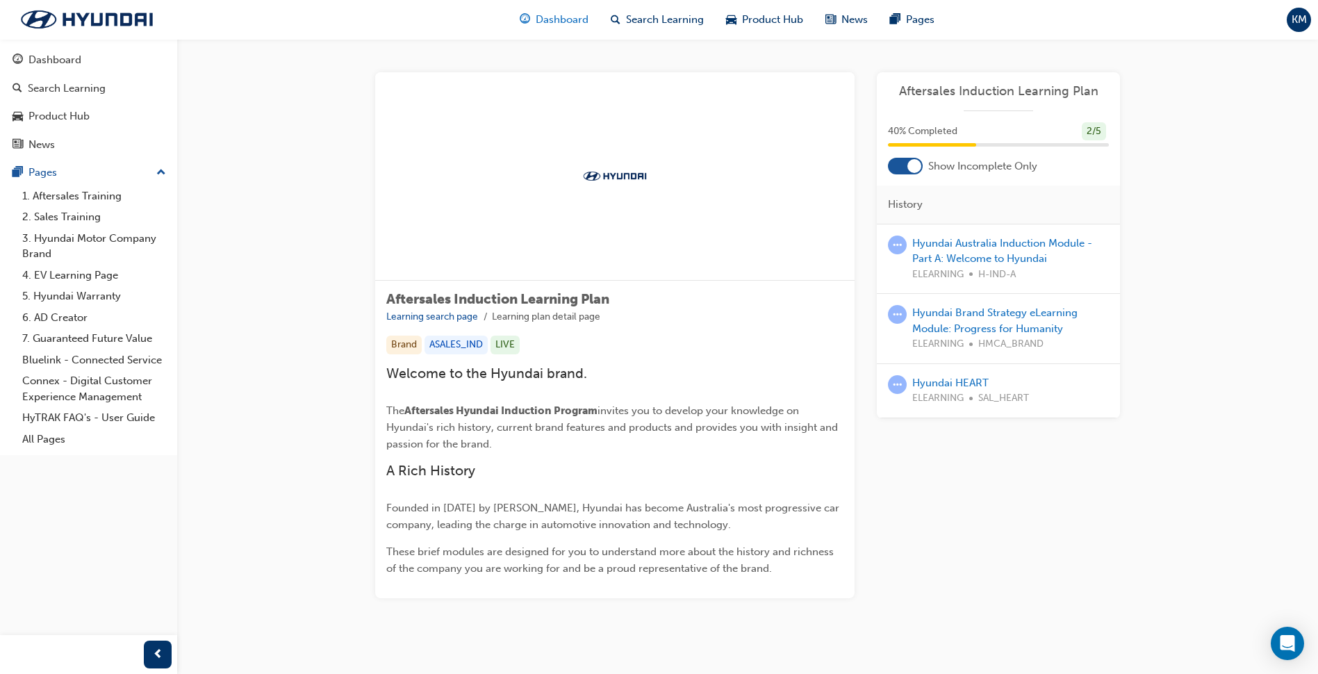
click at [528, 26] on span "guage-icon" at bounding box center [525, 19] width 10 height 17
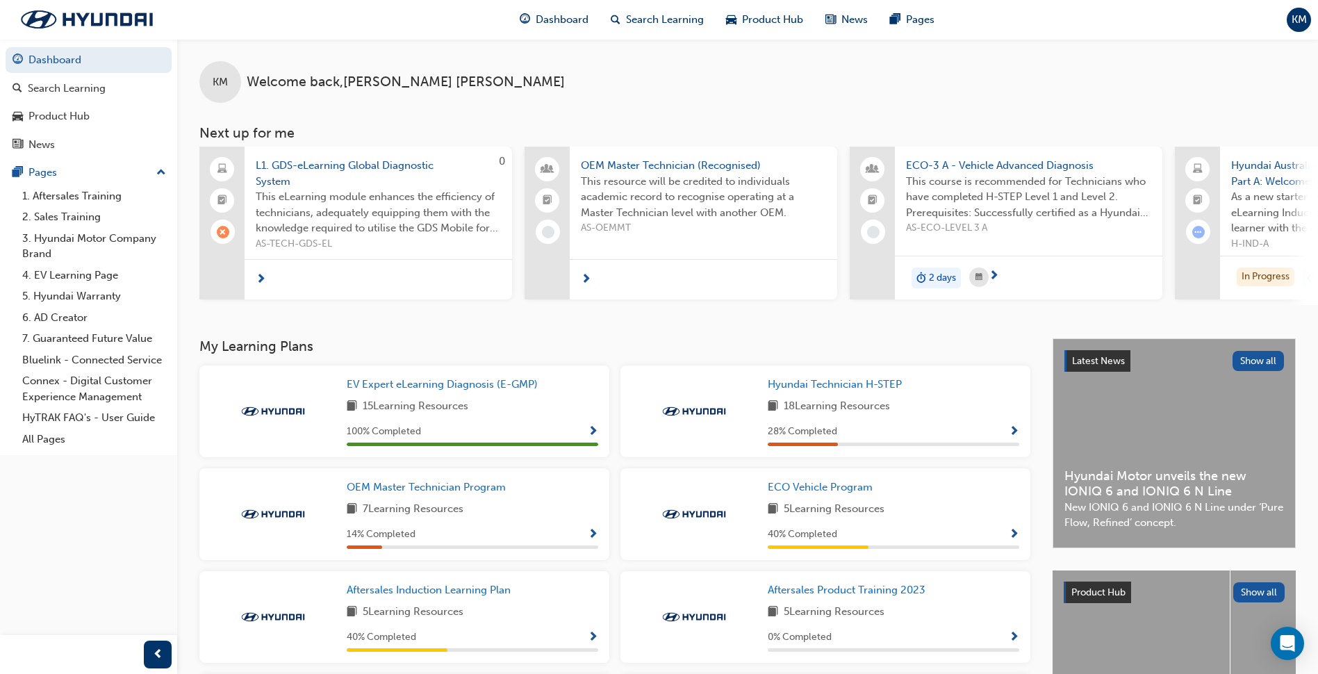
click at [1303, 15] on span "KM" at bounding box center [1299, 20] width 15 height 16
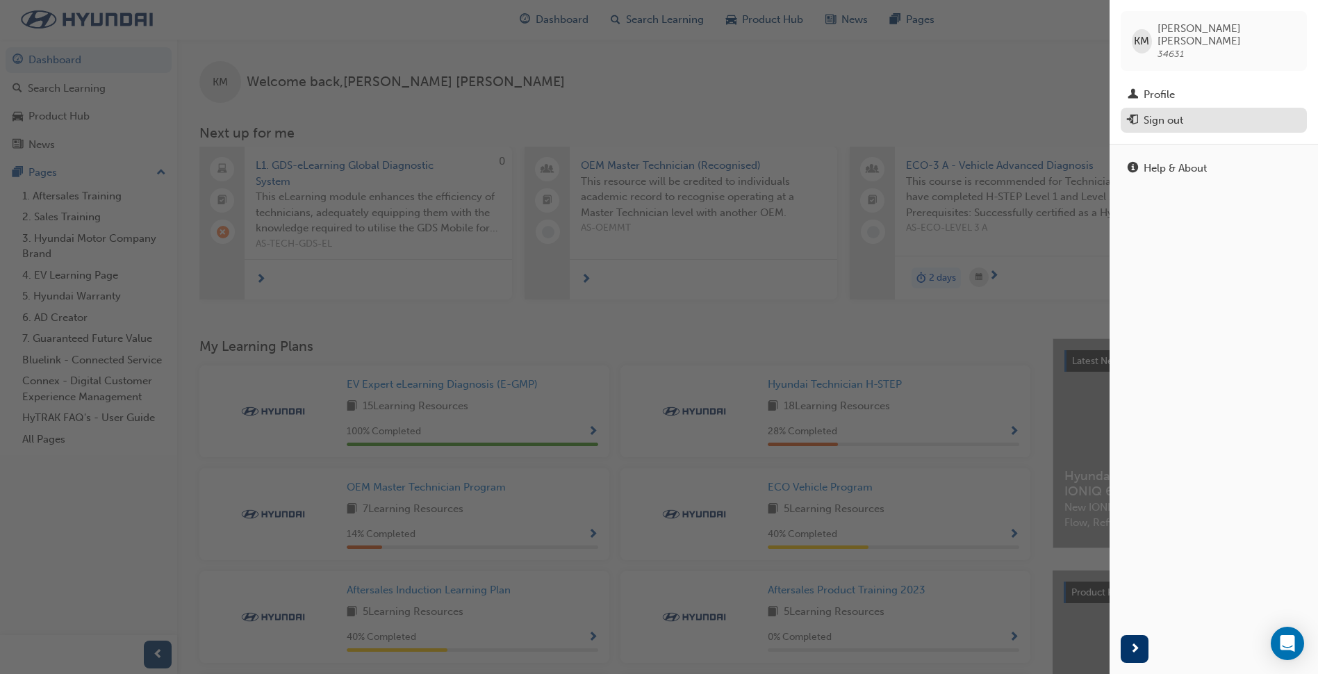
click at [1190, 112] on div "Sign out" at bounding box center [1214, 120] width 172 height 17
